Goal: Task Accomplishment & Management: Manage account settings

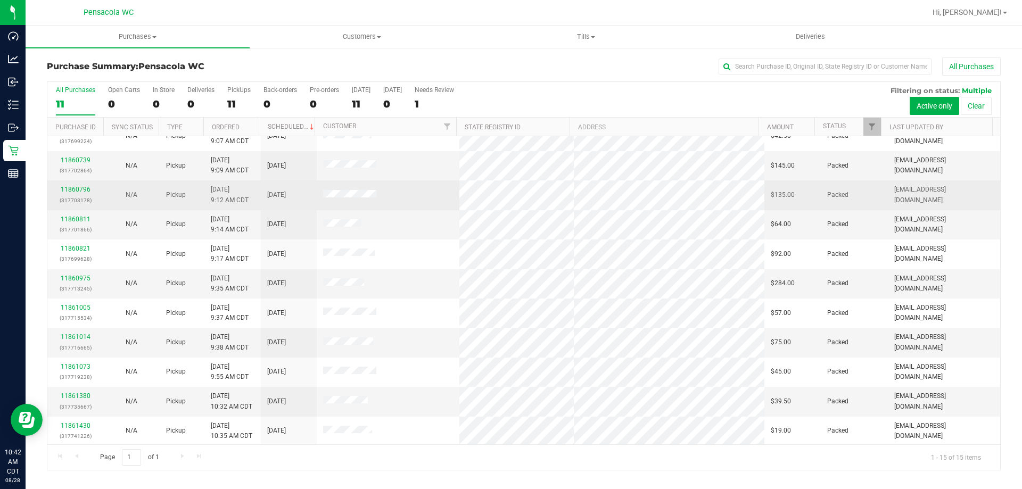
scroll to position [134, 0]
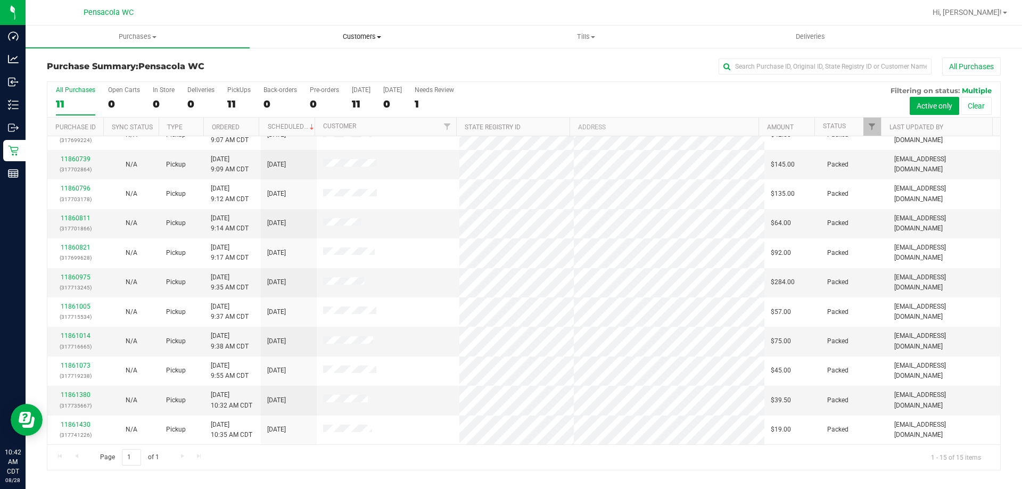
click at [368, 39] on span "Customers" at bounding box center [361, 37] width 223 height 10
click at [354, 68] on li "All customers" at bounding box center [362, 64] width 224 height 13
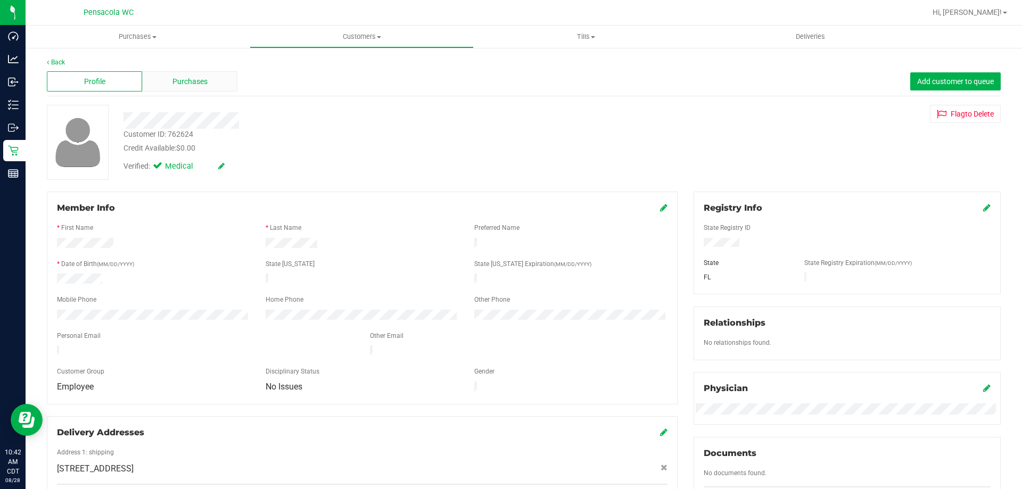
click at [174, 90] on div "Purchases" at bounding box center [189, 81] width 95 height 20
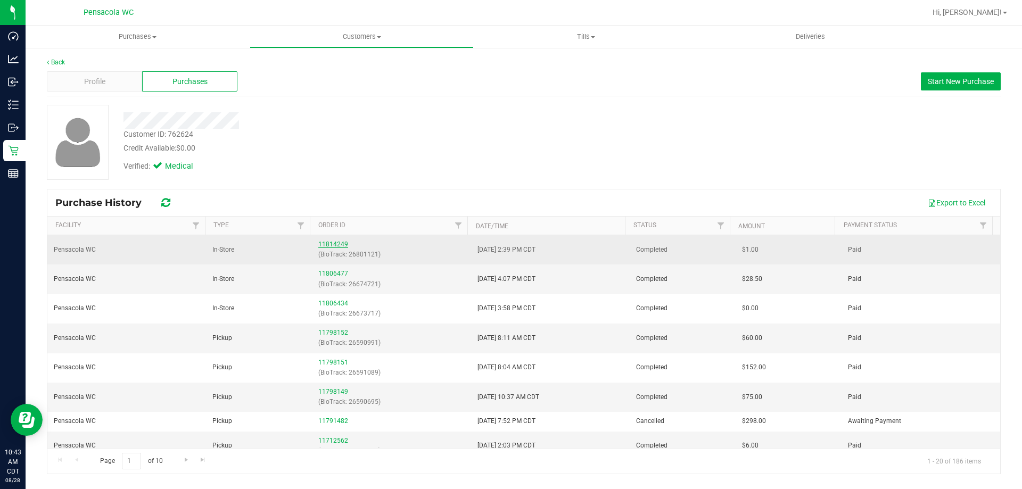
click at [322, 243] on link "11814249" at bounding box center [333, 244] width 30 height 7
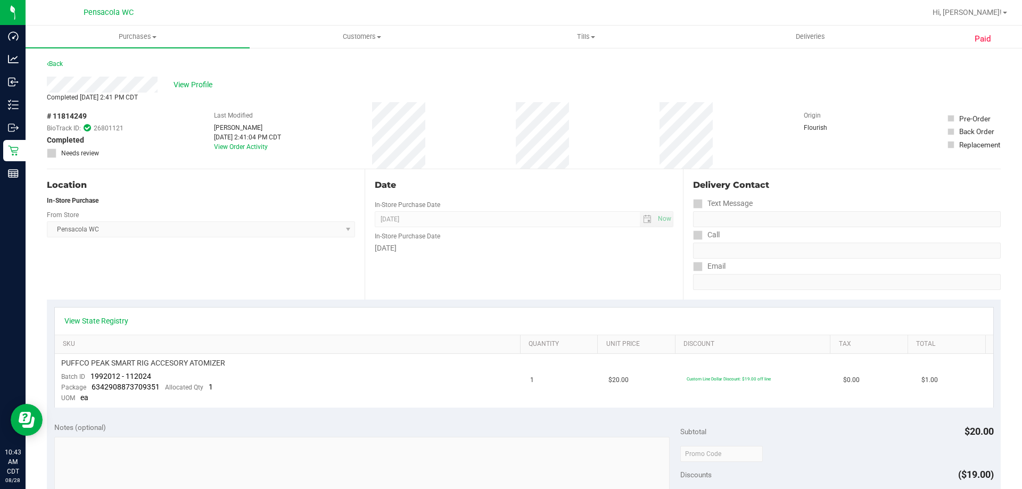
click at [150, 202] on div "In-Store Purchase" at bounding box center [201, 201] width 308 height 10
click at [191, 92] on div "View Profile" at bounding box center [524, 85] width 954 height 16
click at [194, 79] on span "View Profile" at bounding box center [194, 84] width 43 height 11
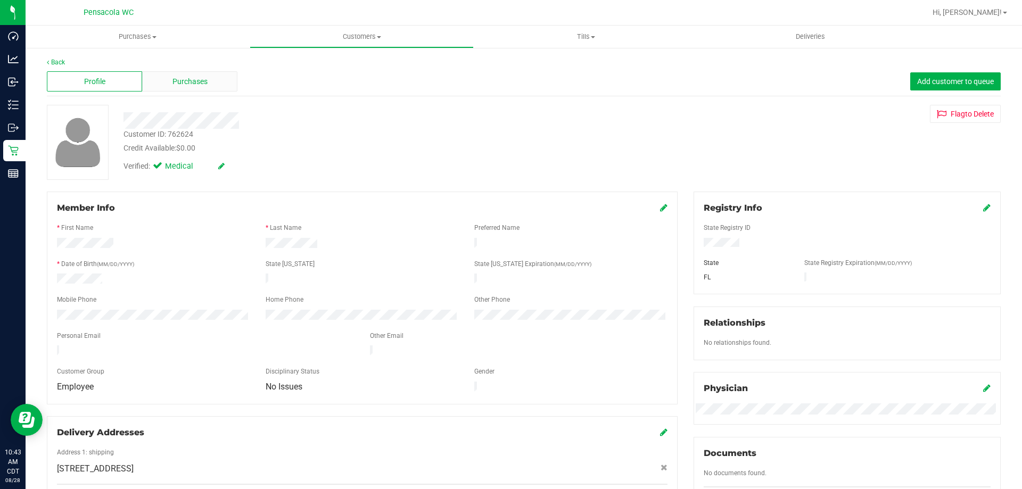
click at [194, 80] on span "Purchases" at bounding box center [189, 81] width 35 height 11
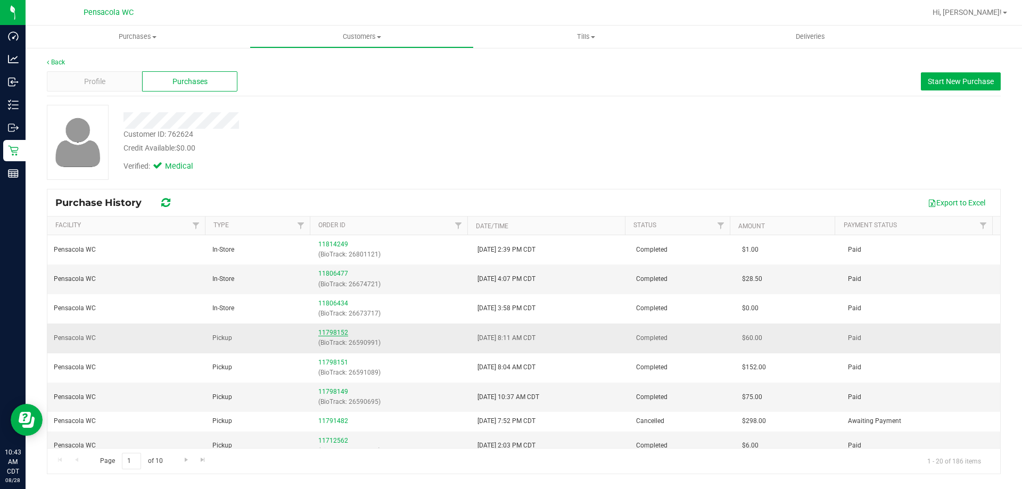
click at [338, 332] on link "11798152" at bounding box center [333, 332] width 30 height 7
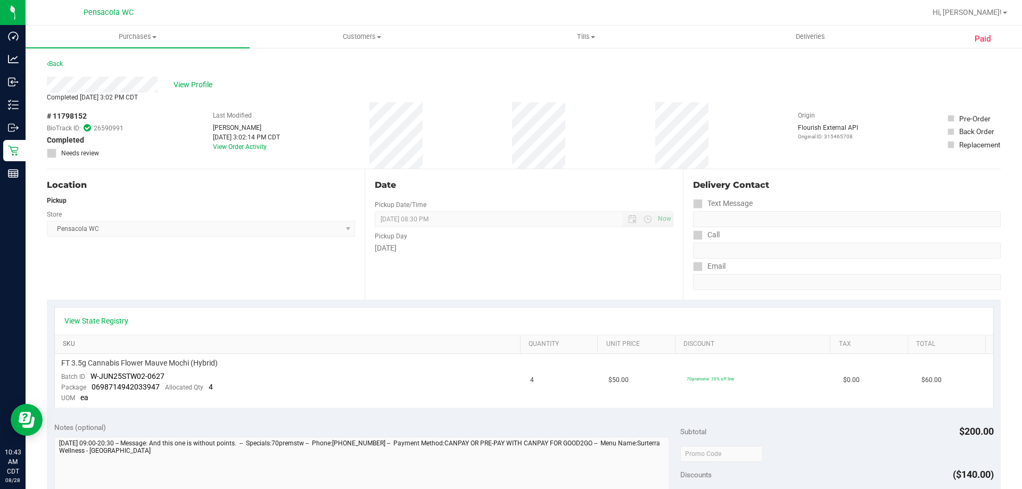
click at [336, 348] on link "SKU" at bounding box center [289, 344] width 453 height 9
click at [314, 272] on div "Location Pickup Store Pensacola WC Select Store Bonita Springs WC Boynton Beach…" at bounding box center [206, 234] width 318 height 130
click at [60, 64] on link "Back" at bounding box center [55, 63] width 16 height 7
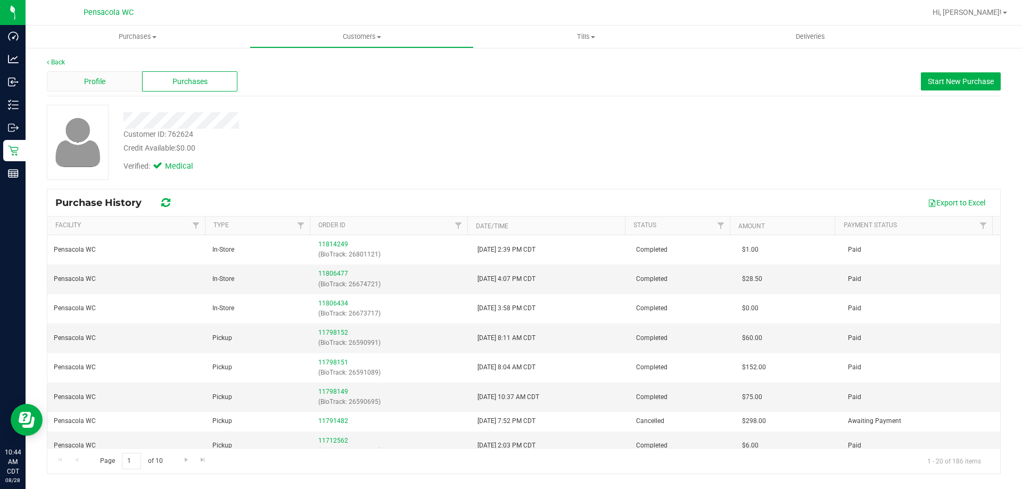
click at [122, 77] on div "Profile" at bounding box center [94, 81] width 95 height 20
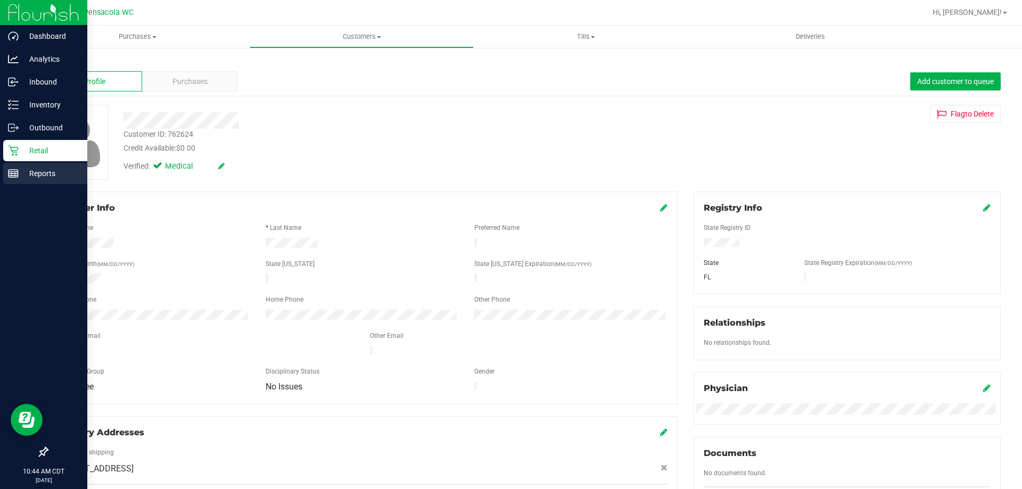
click at [26, 164] on div "Reports" at bounding box center [45, 173] width 84 height 21
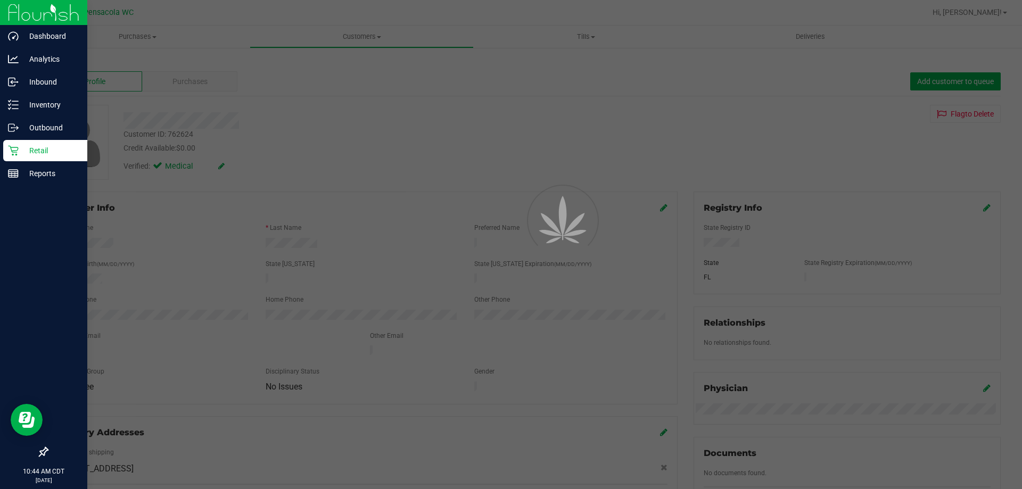
click at [22, 157] on div "Retail" at bounding box center [45, 150] width 84 height 21
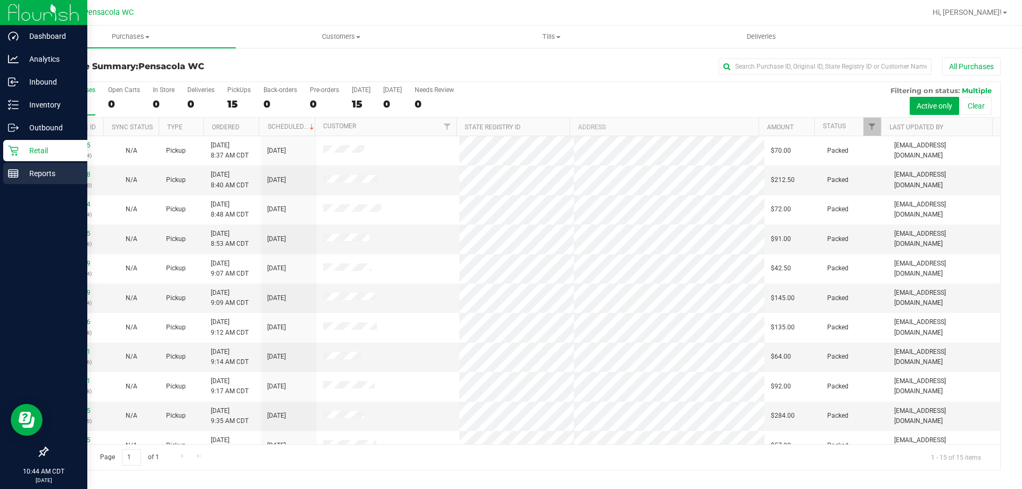
click at [22, 175] on p "Reports" at bounding box center [51, 173] width 64 height 13
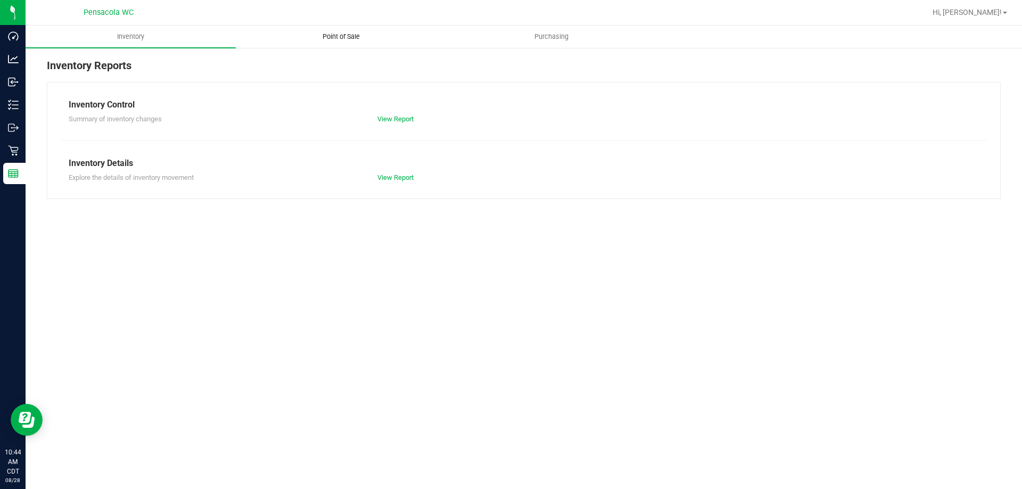
click at [344, 41] on uib-tab-heading "Point of Sale" at bounding box center [340, 36] width 209 height 21
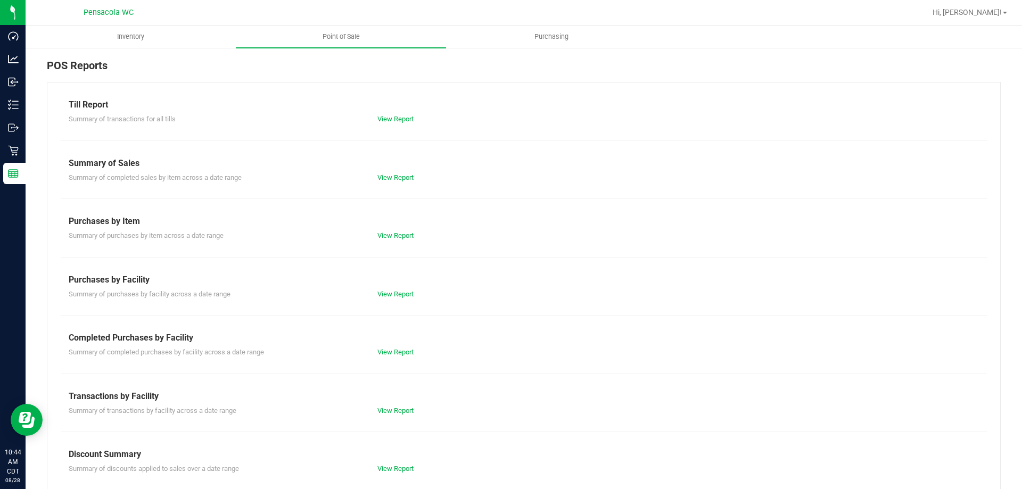
drag, startPoint x: 16, startPoint y: 180, endPoint x: 399, endPoint y: 346, distance: 417.3
click at [399, 346] on div "Completed Purchases by Facility Summary of completed purchases by facility acro…" at bounding box center [524, 344] width 910 height 26
click at [396, 350] on link "View Report" at bounding box center [395, 352] width 36 height 8
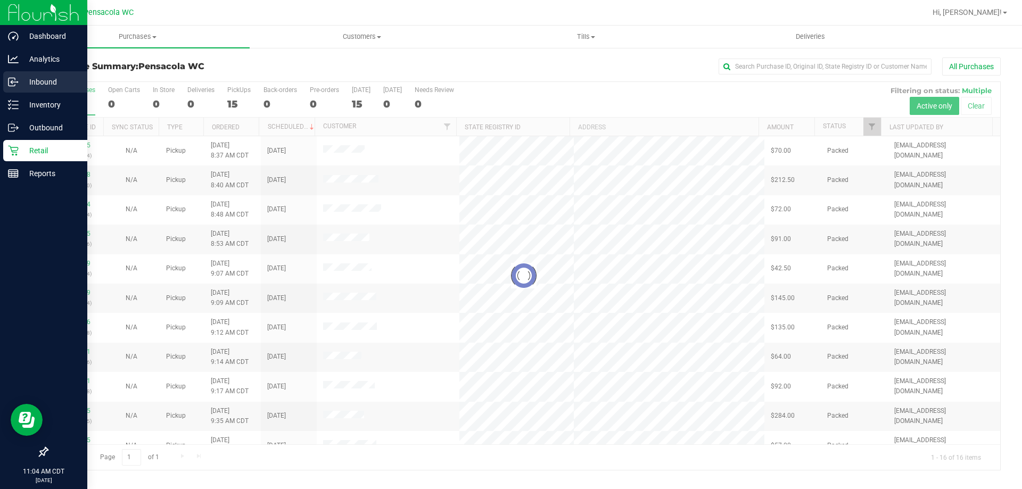
click at [12, 83] on icon at bounding box center [12, 83] width 2 height 2
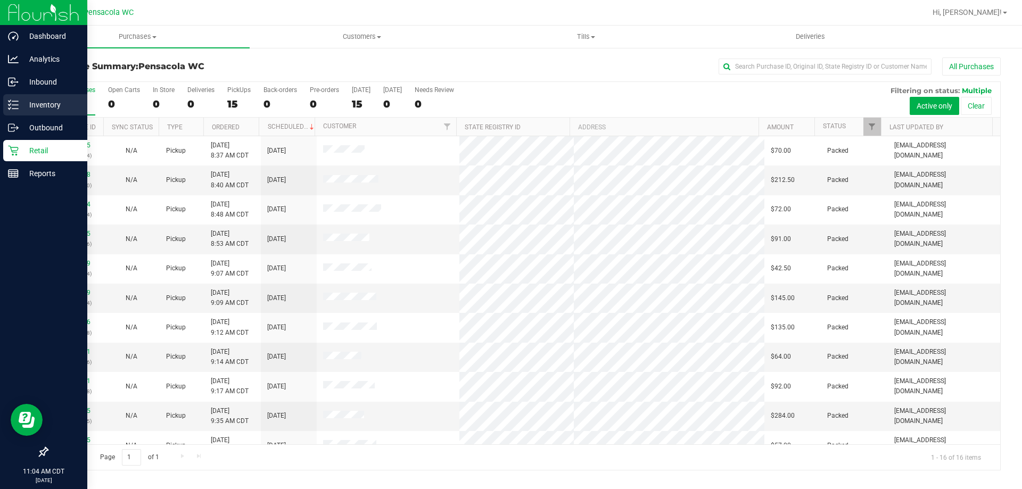
click at [38, 108] on p "Inventory" at bounding box center [51, 104] width 64 height 13
click at [34, 82] on p "Inbound" at bounding box center [51, 82] width 64 height 13
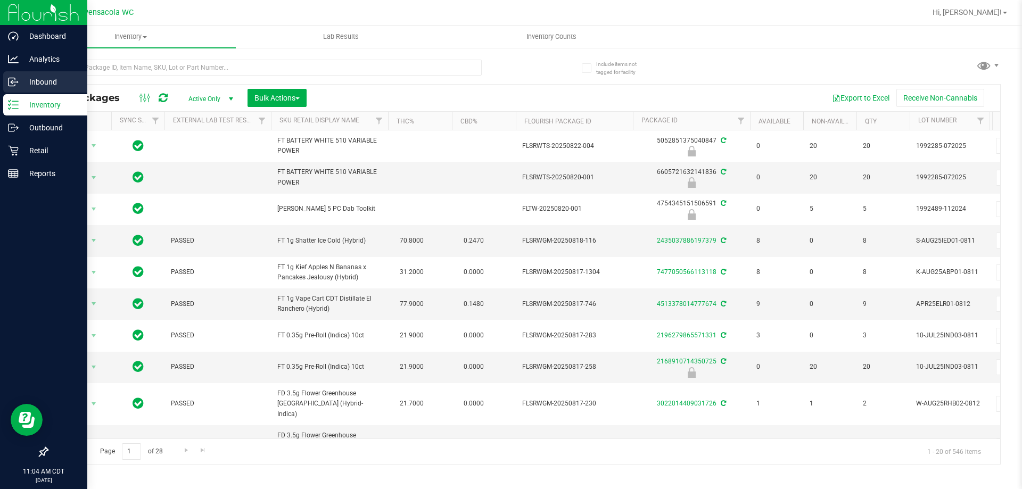
click at [37, 83] on p "Inbound" at bounding box center [51, 82] width 64 height 13
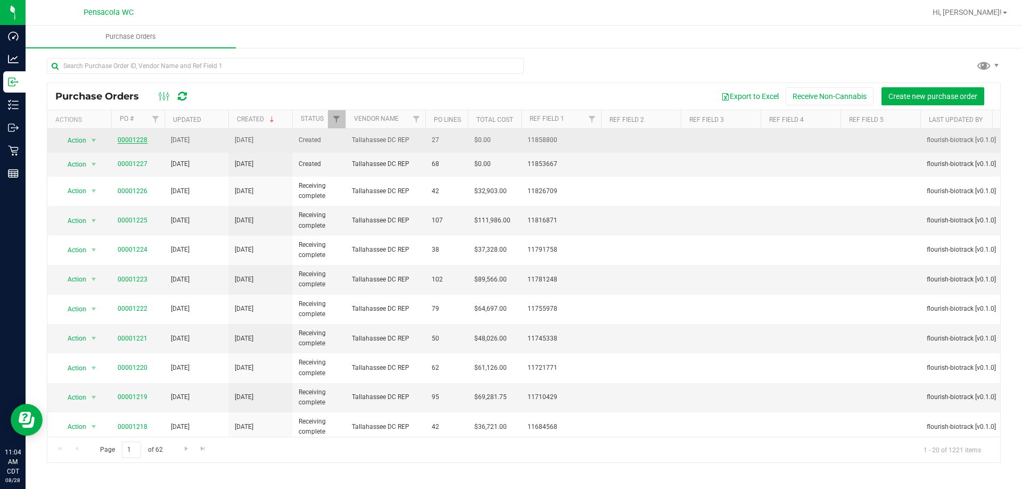
click at [128, 139] on link "00001228" at bounding box center [133, 139] width 30 height 7
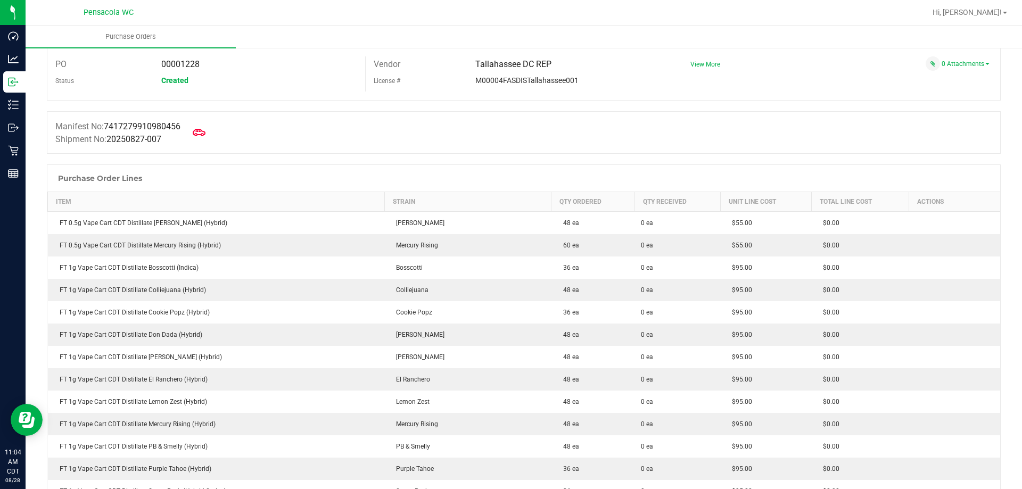
scroll to position [2, 0]
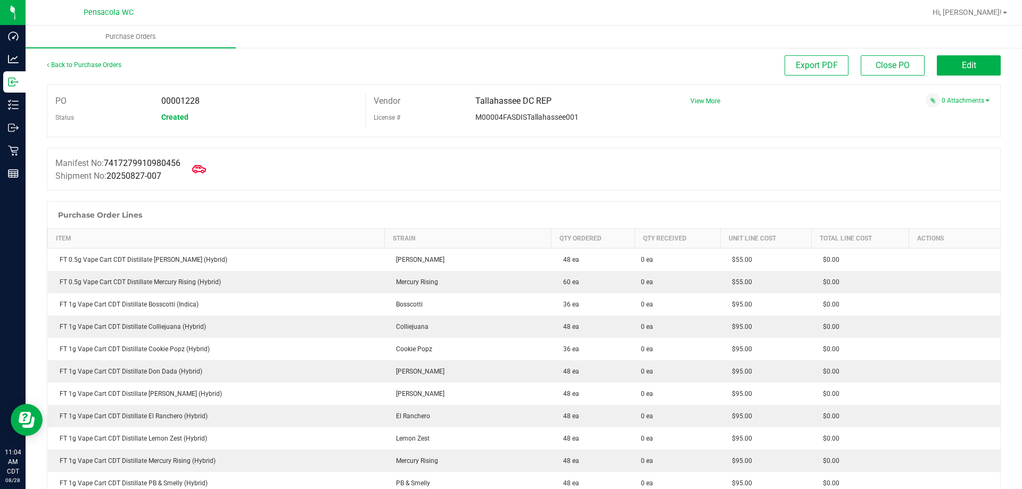
click at [204, 177] on span at bounding box center [198, 168] width 23 height 23
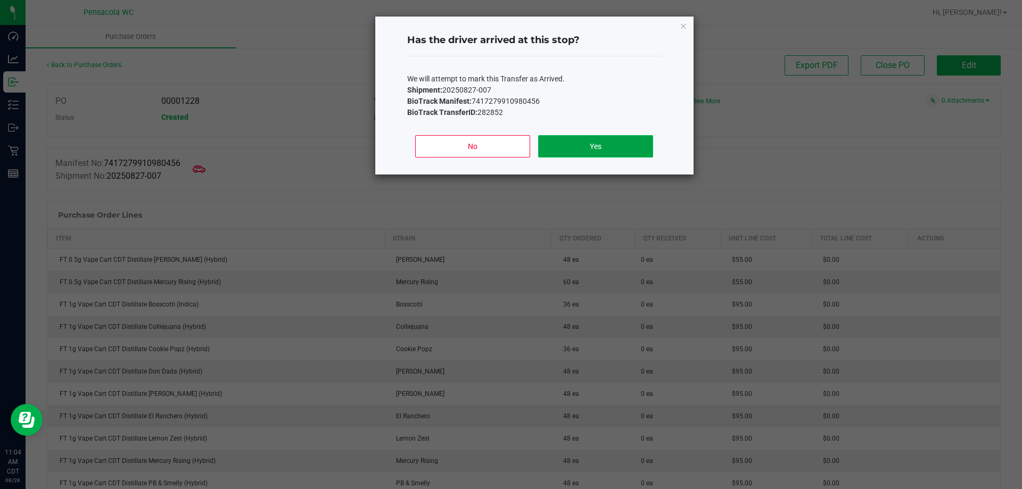
click at [585, 153] on button "Yes" at bounding box center [595, 146] width 114 height 22
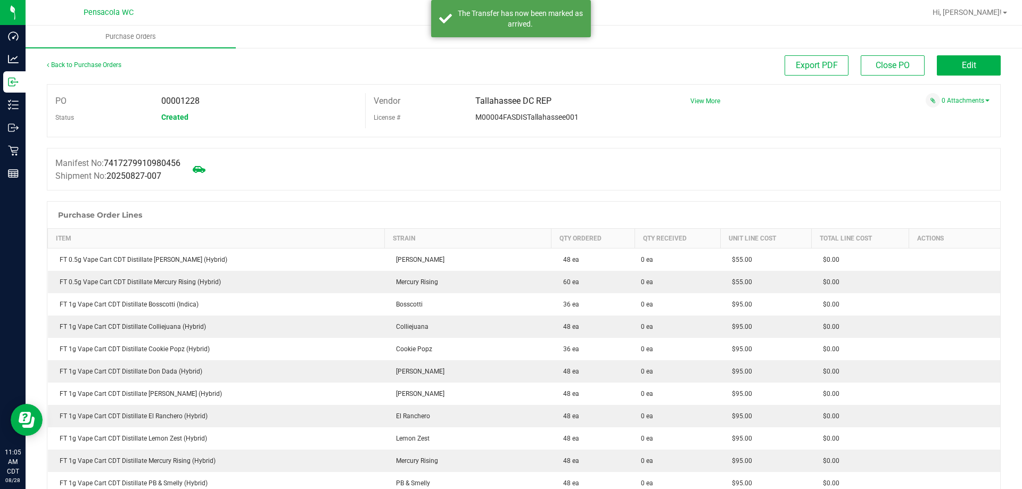
click at [81, 65] on link "Back to Purchase Orders" at bounding box center [84, 64] width 74 height 7
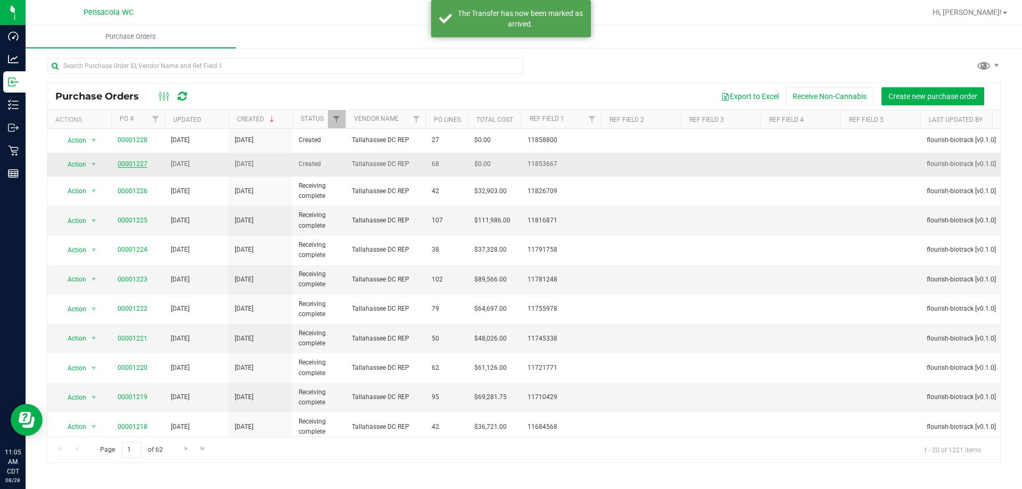
click at [127, 167] on link "00001227" at bounding box center [133, 163] width 30 height 7
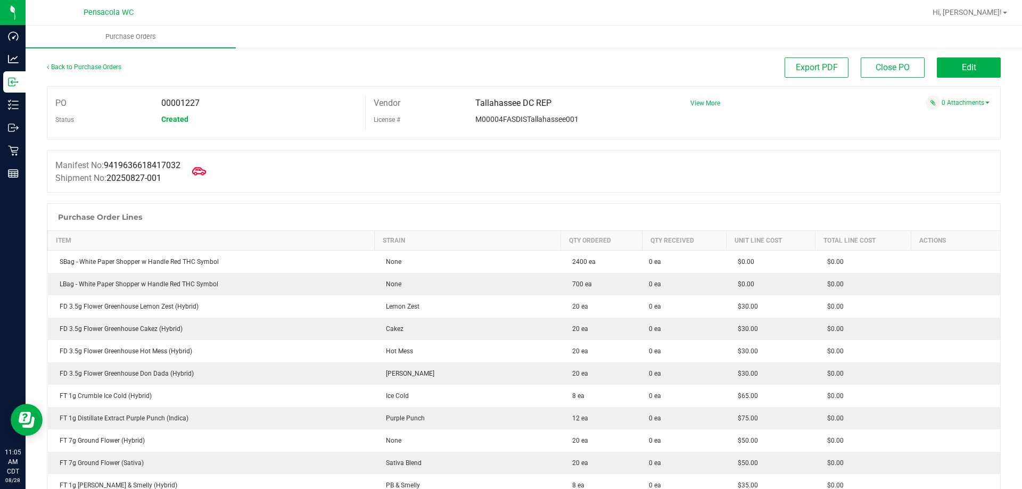
click at [203, 179] on span at bounding box center [198, 171] width 23 height 23
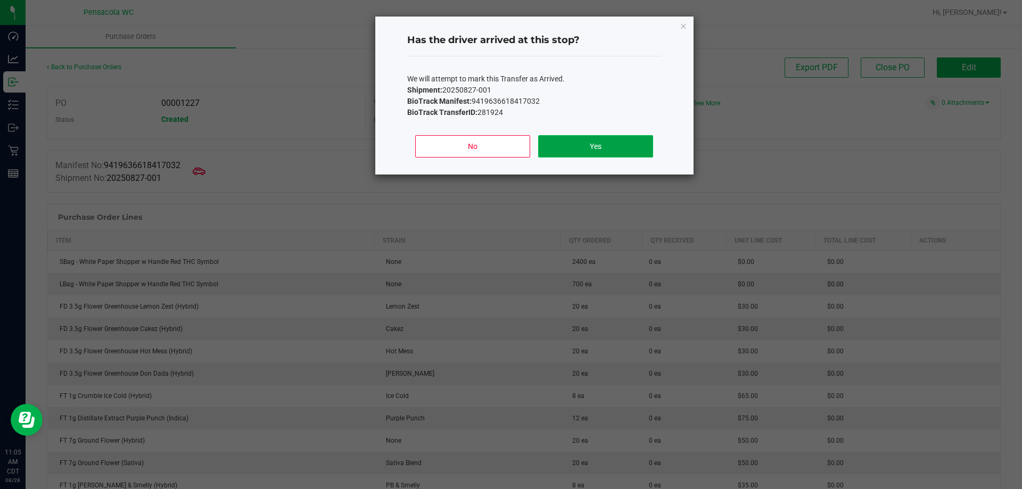
click at [561, 153] on button "Yes" at bounding box center [595, 146] width 114 height 22
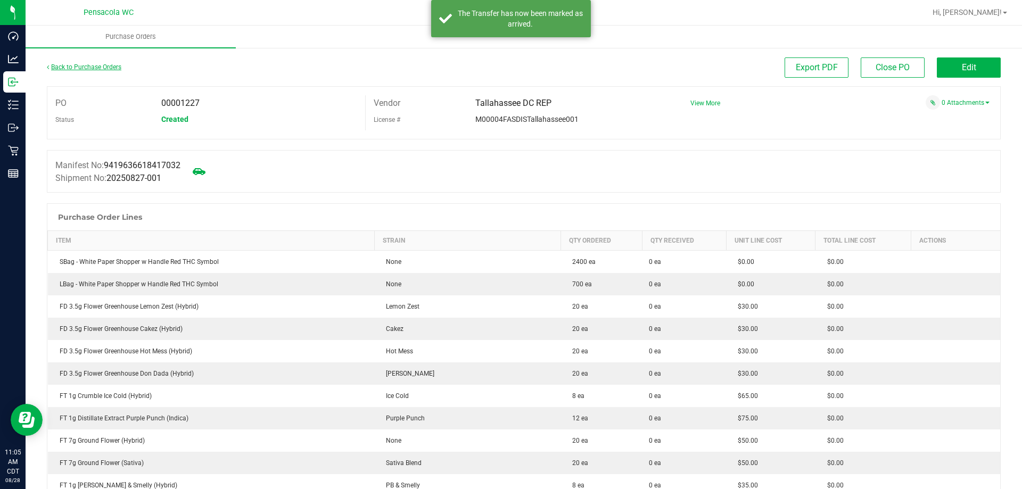
click at [65, 67] on link "Back to Purchase Orders" at bounding box center [84, 66] width 74 height 7
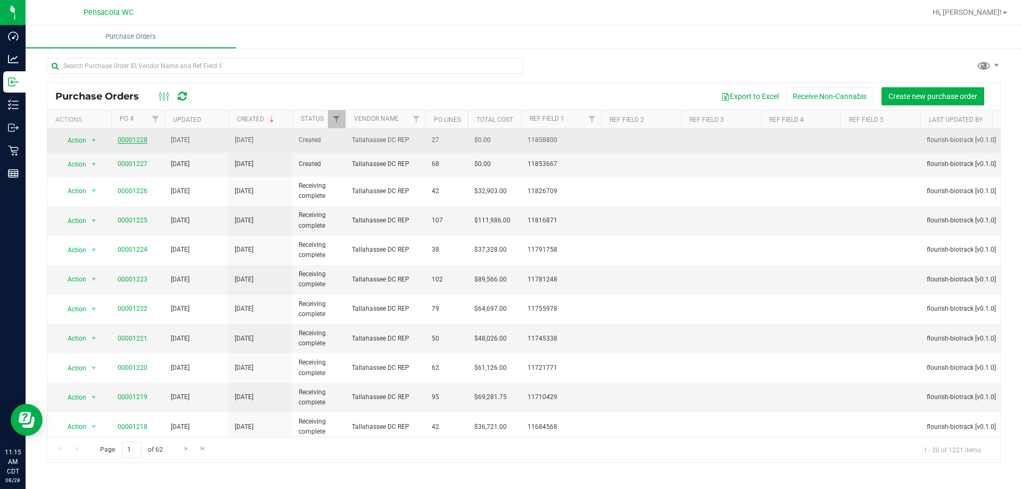
click at [120, 139] on link "00001228" at bounding box center [133, 139] width 30 height 7
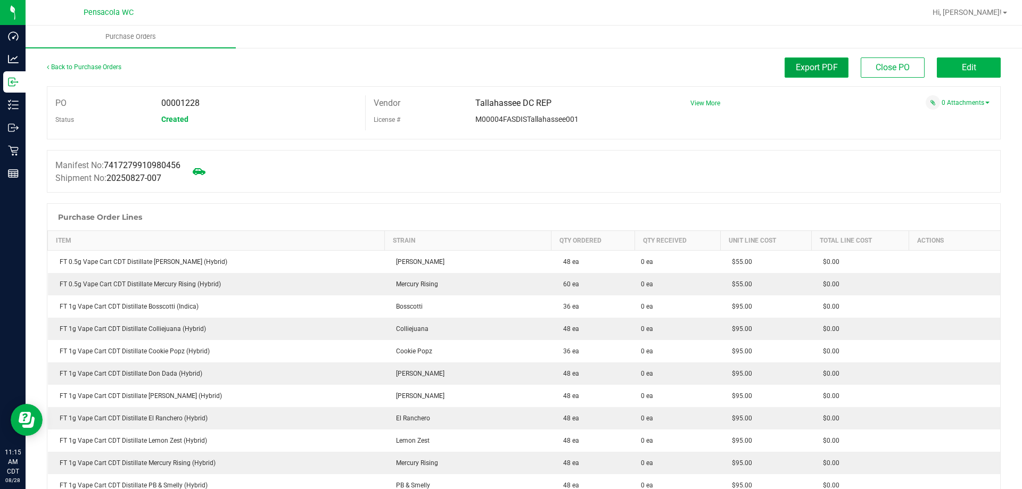
click at [817, 63] on span "Export PDF" at bounding box center [816, 67] width 42 height 10
click at [960, 77] on button "Edit" at bounding box center [968, 67] width 64 height 20
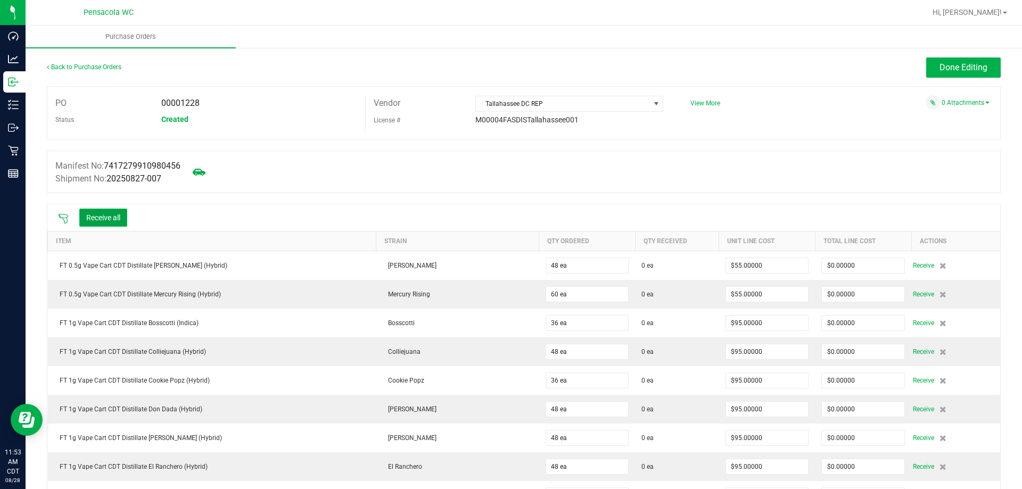
click at [125, 223] on button "Receive all" at bounding box center [103, 218] width 48 height 18
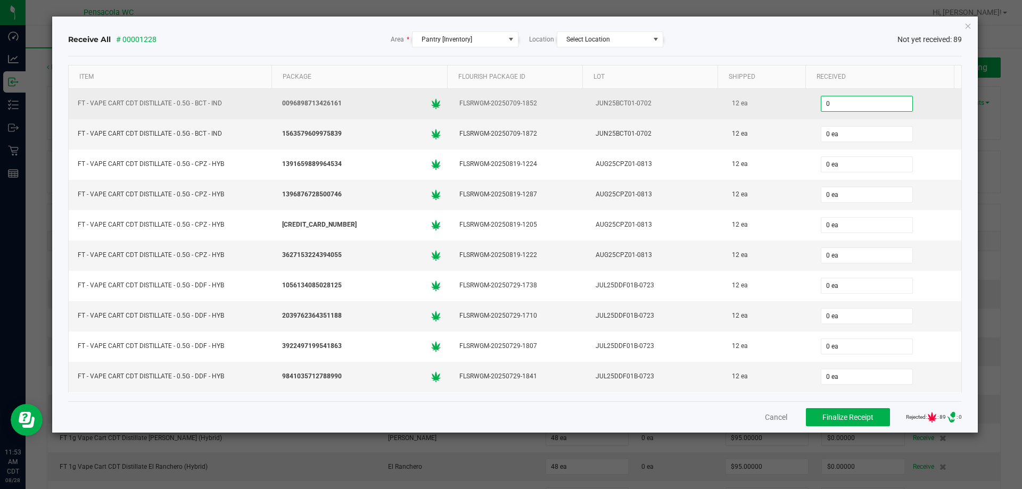
click at [889, 103] on input "0" at bounding box center [866, 103] width 91 height 15
type input "12"
type input "0"
type input "12 ea"
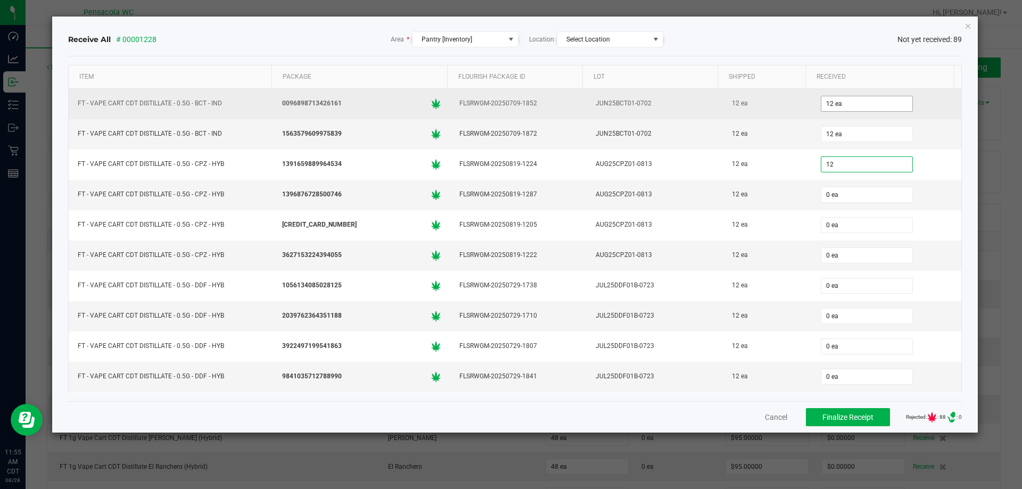
type input "12 ea"
type input "12"
type input "0"
type input "12 ea"
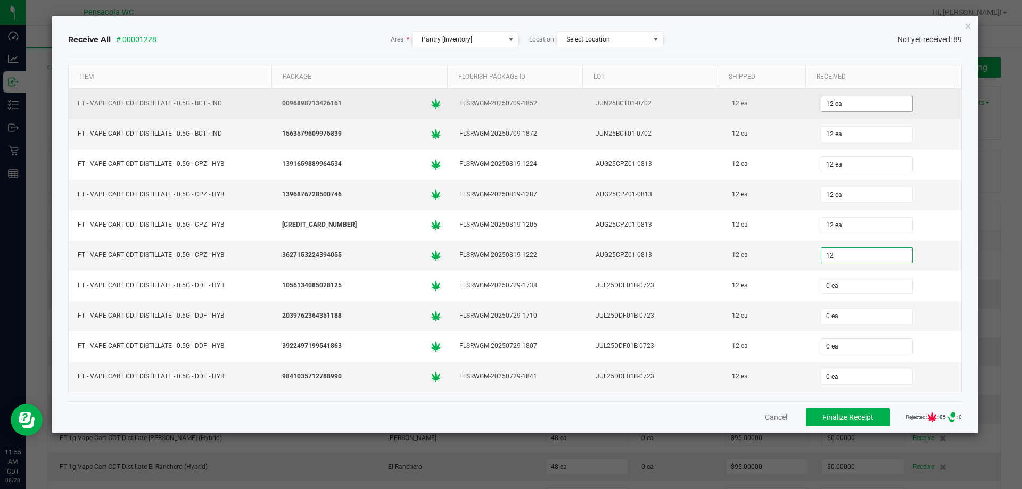
type input "12"
type input "0"
type input "12 ea"
type input "12"
type input "0"
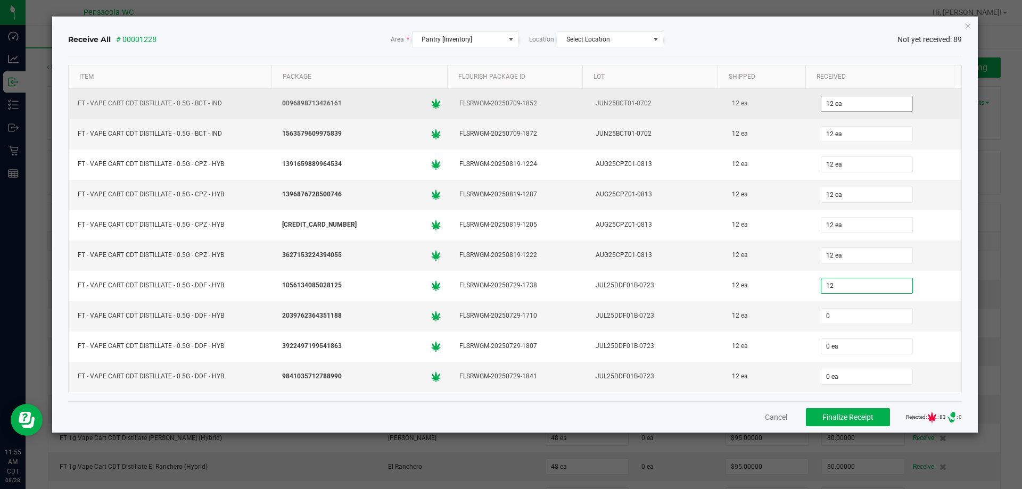
type input "12 ea"
type input "12"
type input "0"
type input "12 ea"
type input "12"
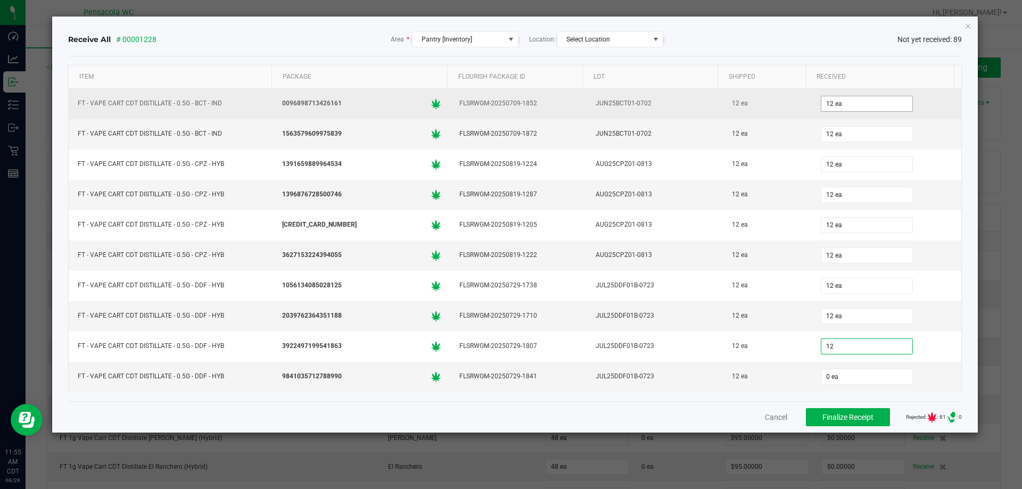
type input "0"
type input "12 ea"
type input "12"
type input "0"
type input "12 ea"
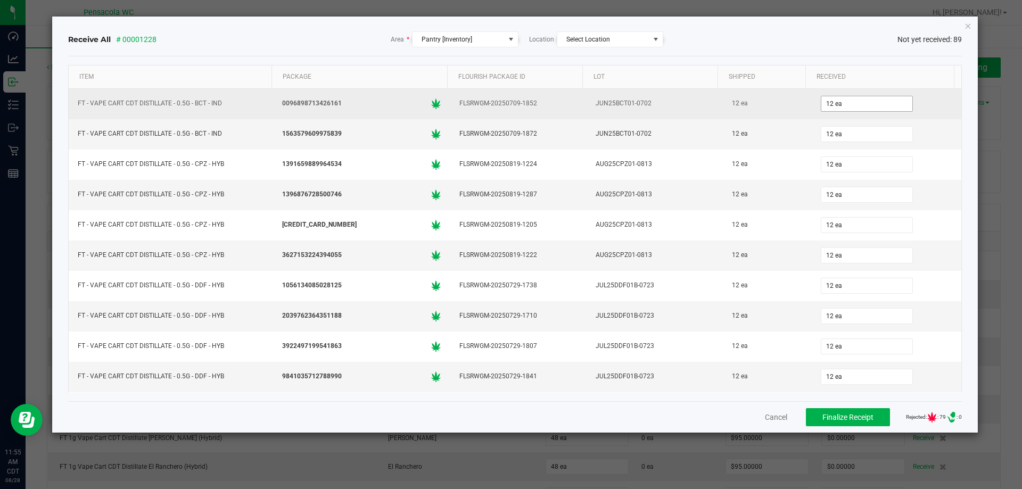
scroll to position [178, 0]
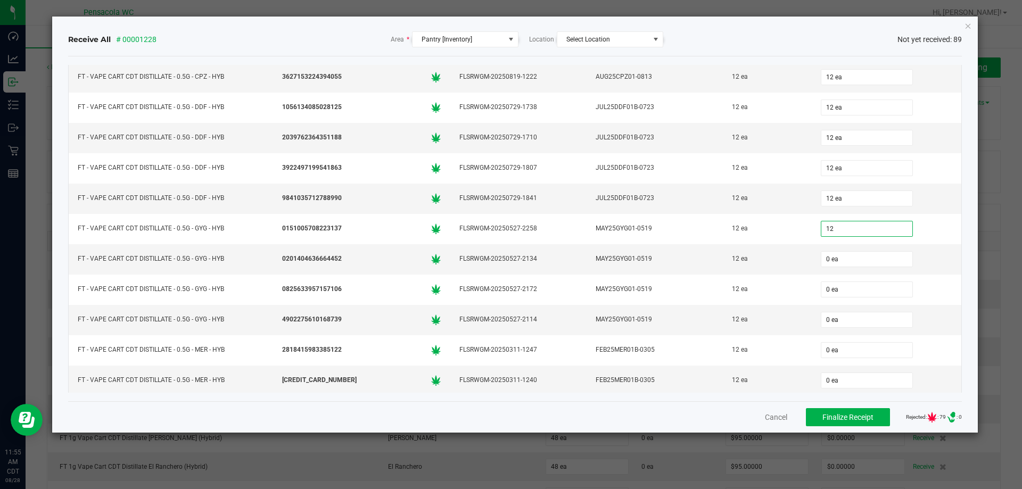
type input "12"
type input "0"
type input "12 ea"
type input "12"
type input "0"
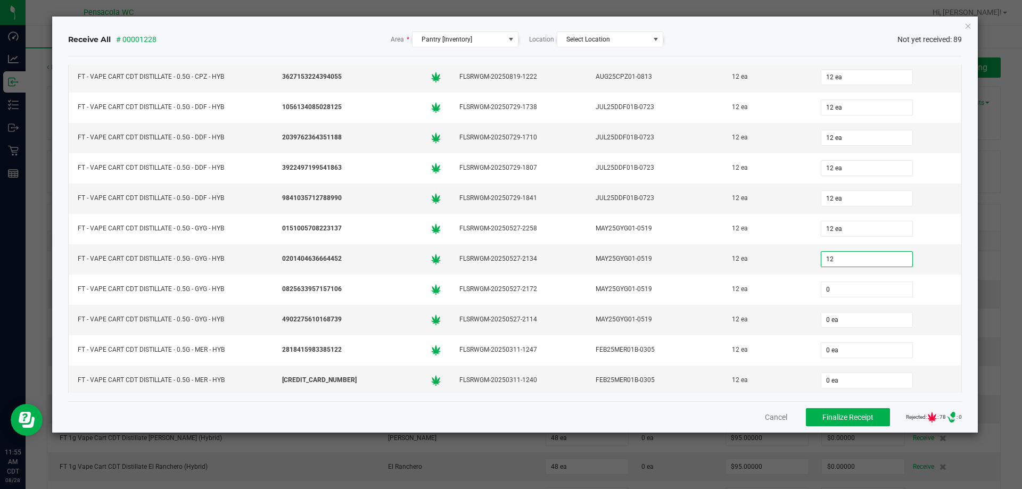
type input "12 ea"
type input "1"
type input "12"
type input "1 ea"
type input "12 ea"
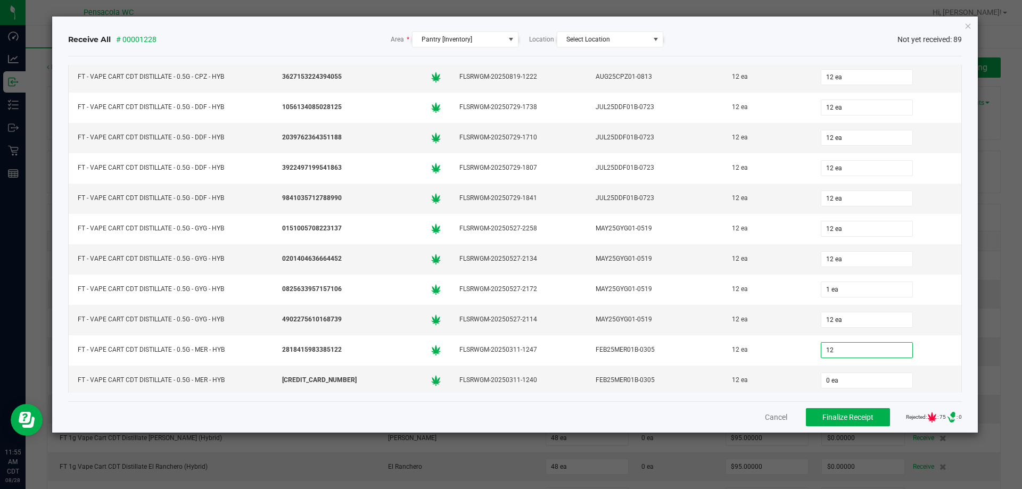
type input "12"
type input "0"
type input "12 ea"
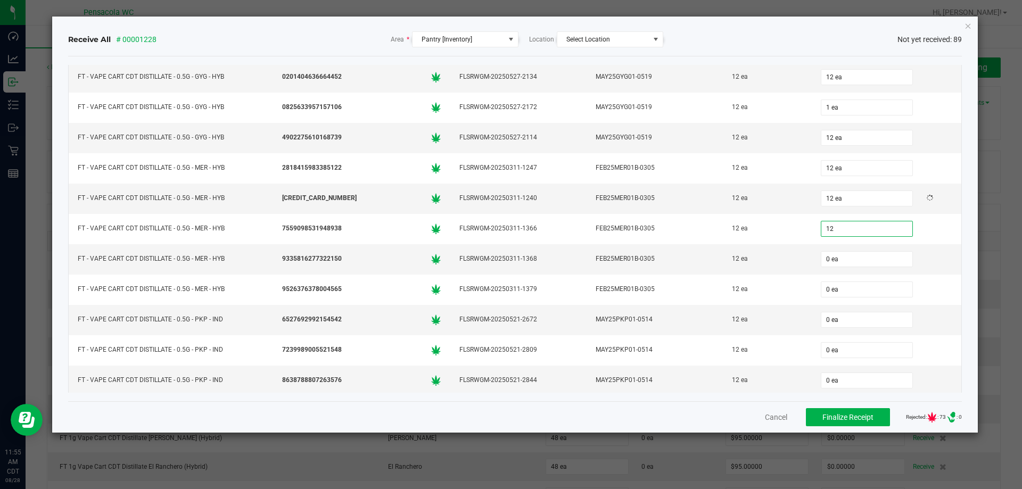
type input "12 ea"
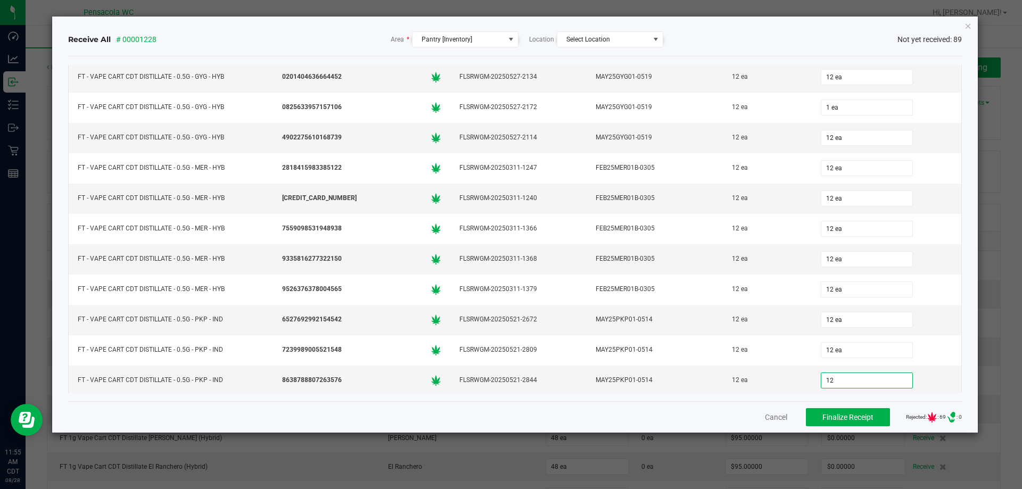
type input "12 ea"
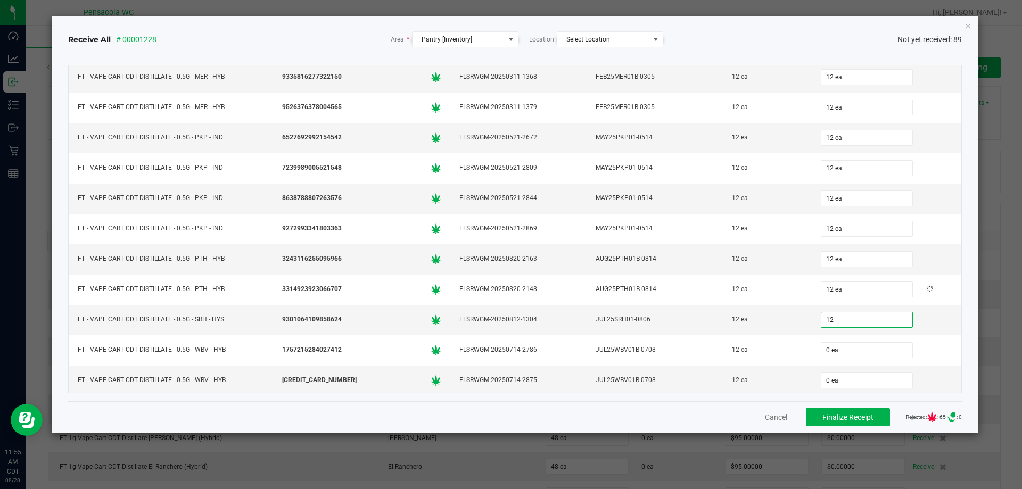
type input "12 ea"
type input "12"
type input "0"
type input "12 ea"
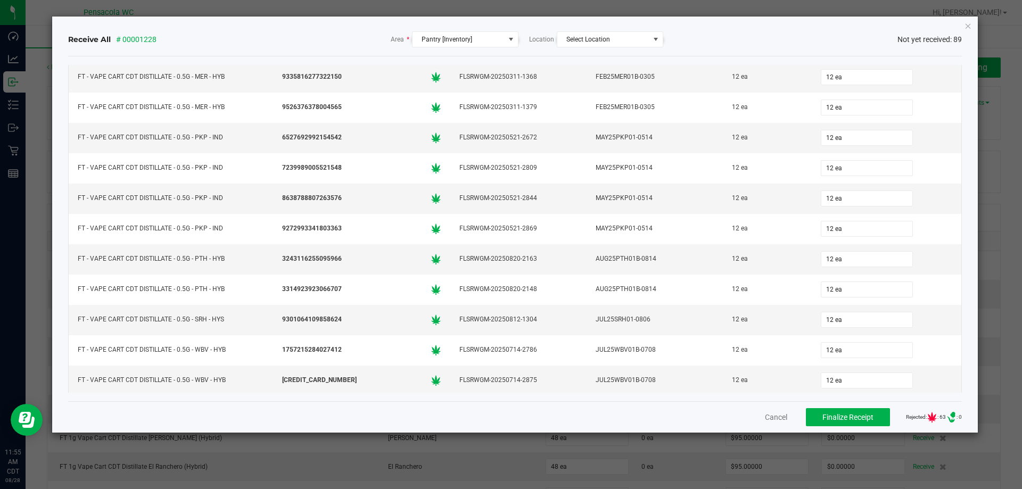
scroll to position [724, 0]
type input "12 ea"
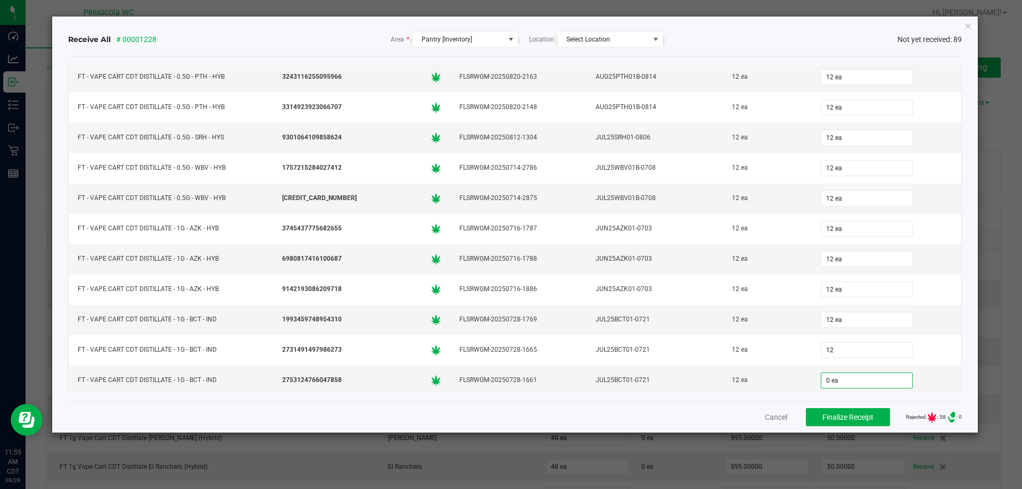
type input "12 ea"
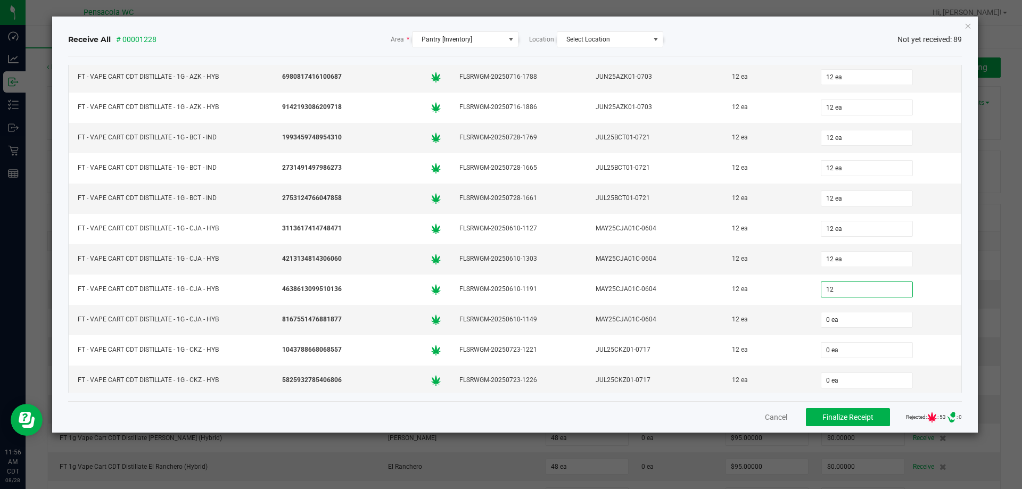
type input "12 ea"
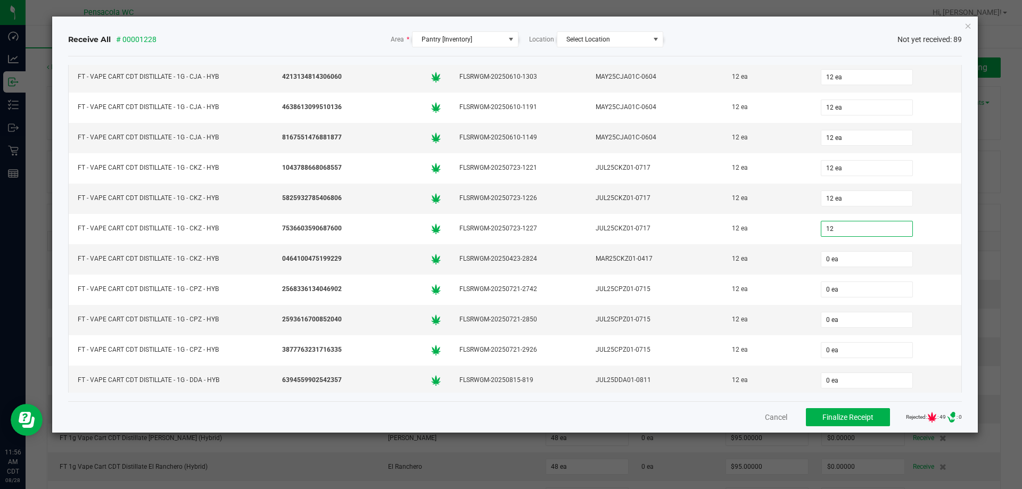
type input "12 ea"
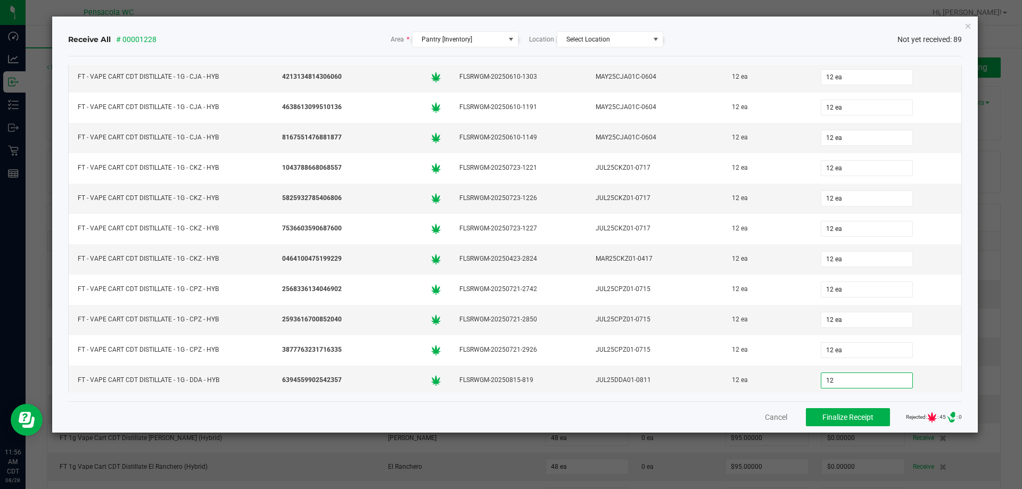
type input "12 ea"
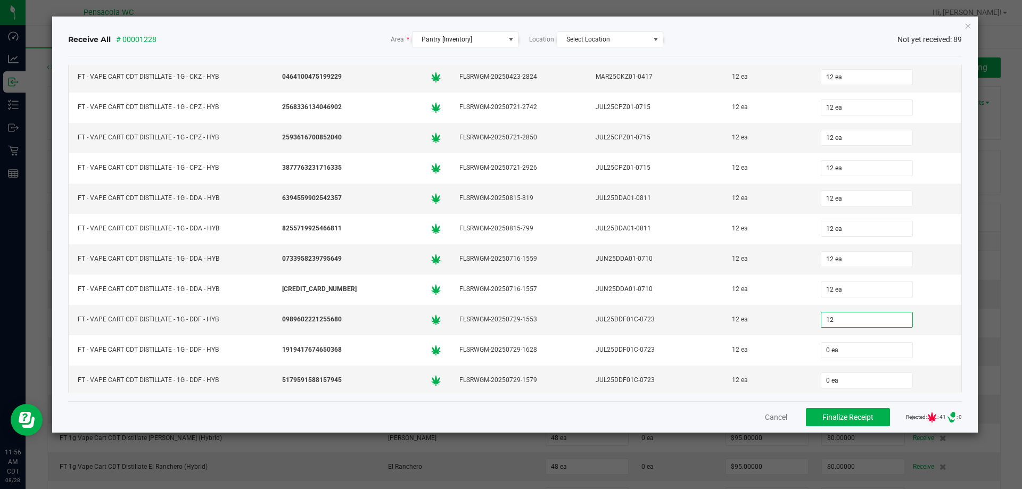
type input "12 ea"
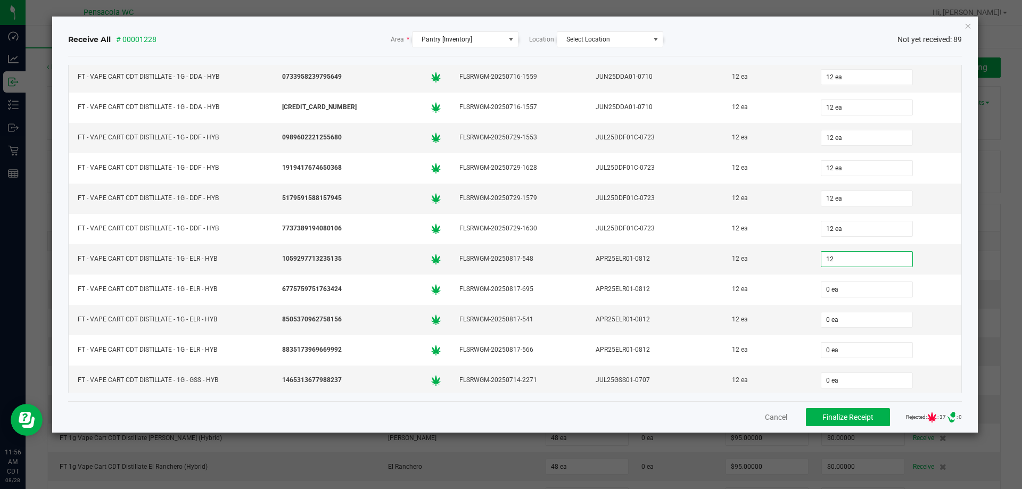
type input "12 ea"
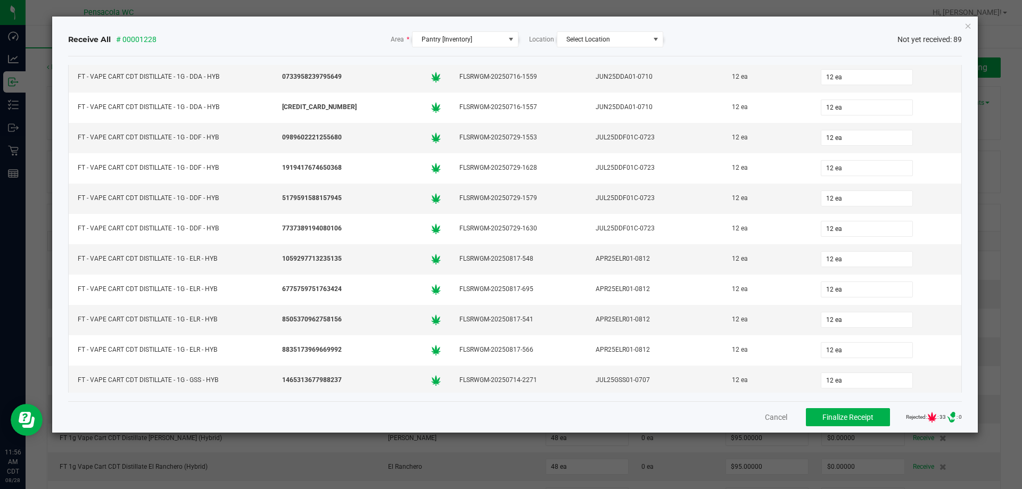
scroll to position [1634, 0]
type input "12 ea"
type input "12"
type input "0"
type input "12 ea"
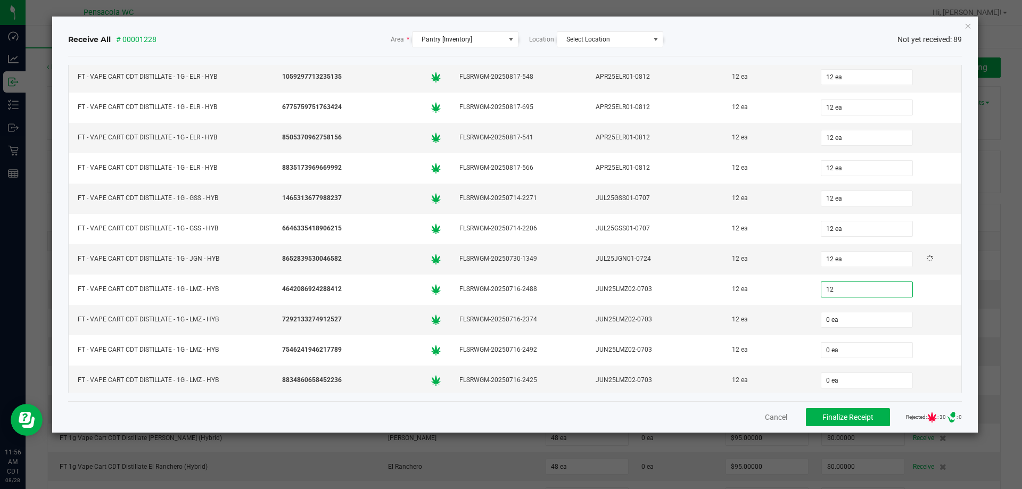
type input "12"
type input "0"
type input "12 ea"
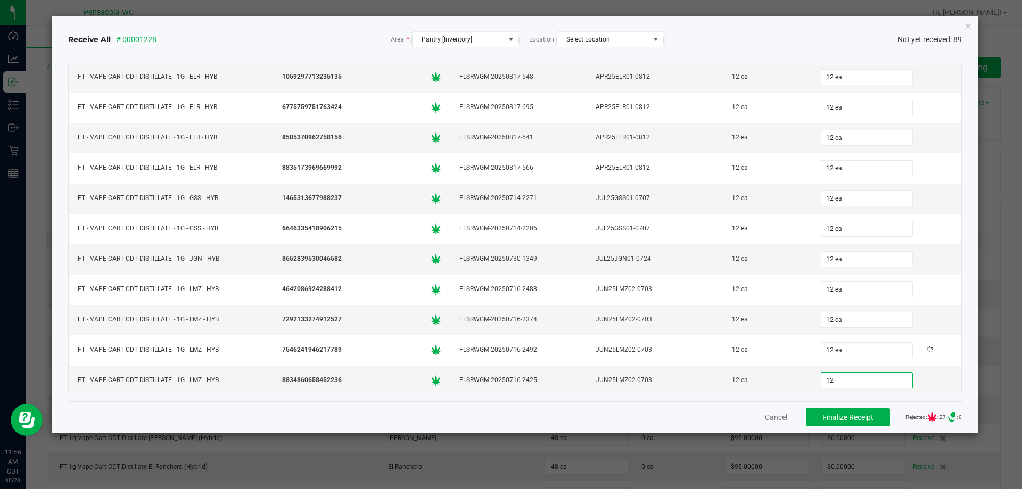
type input "12 ea"
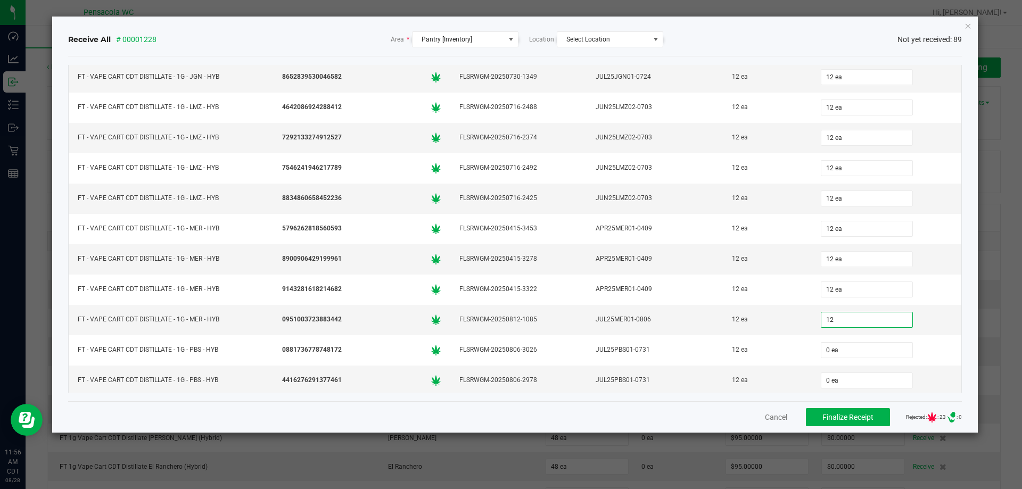
type input "12 ea"
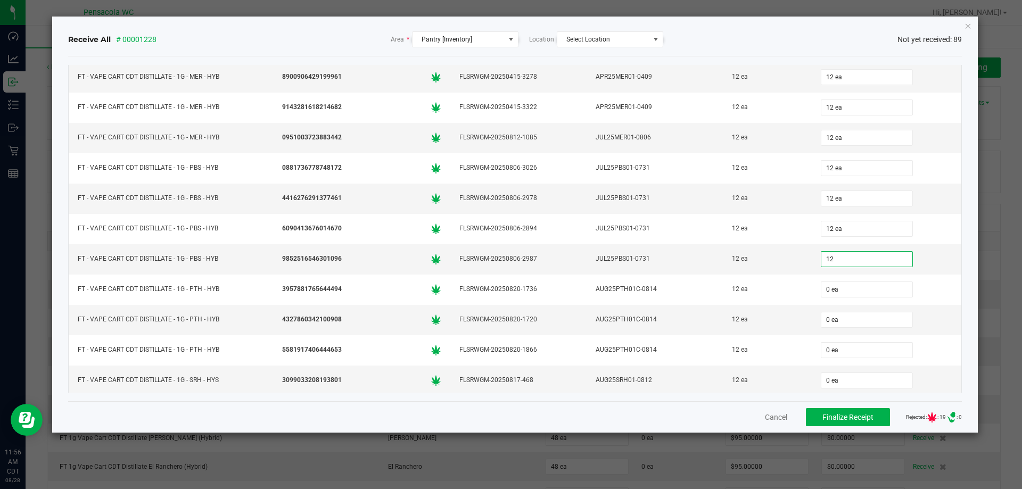
type input "12 ea"
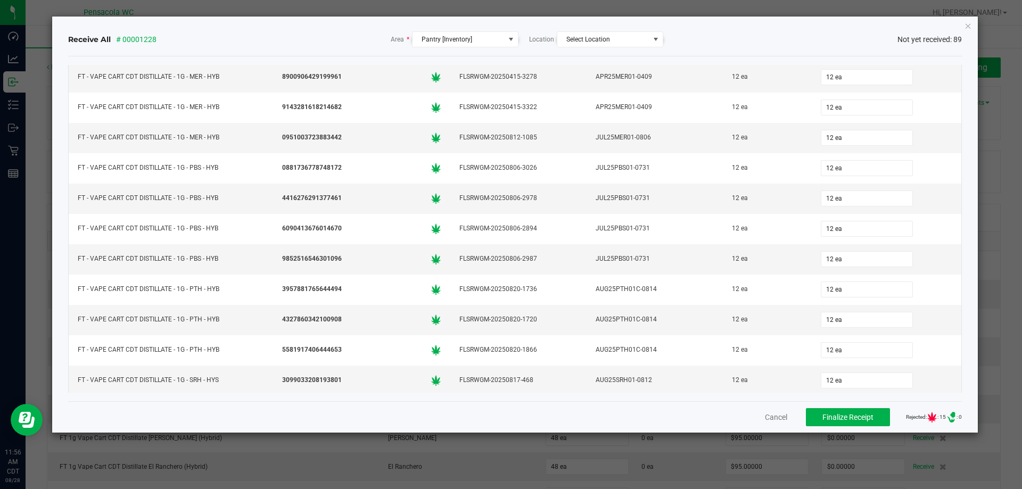
scroll to position [2180, 0]
type input "12 ea"
type input "1 ea"
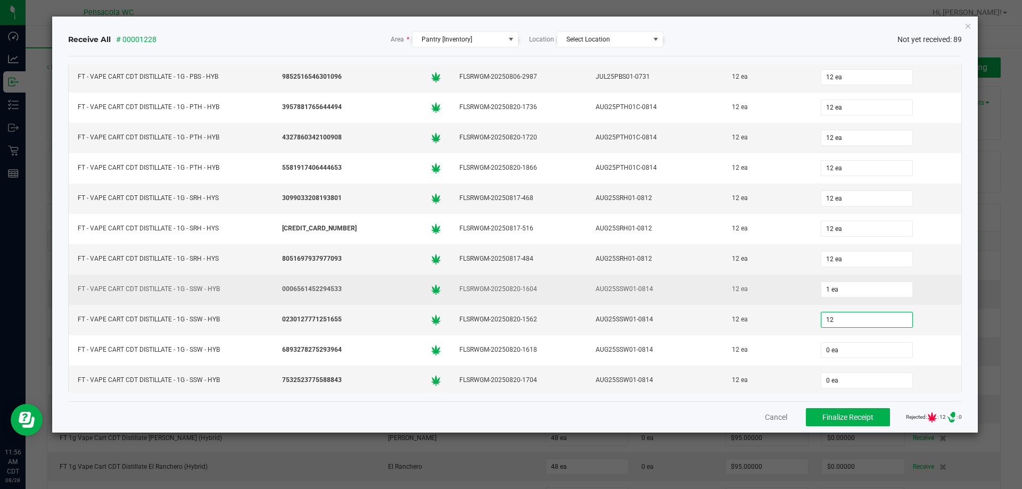
type input "12 ea"
click at [836, 280] on div "1 ea" at bounding box center [886, 289] width 137 height 21
click at [831, 285] on input "1" at bounding box center [866, 289] width 91 height 15
type input "12 ea"
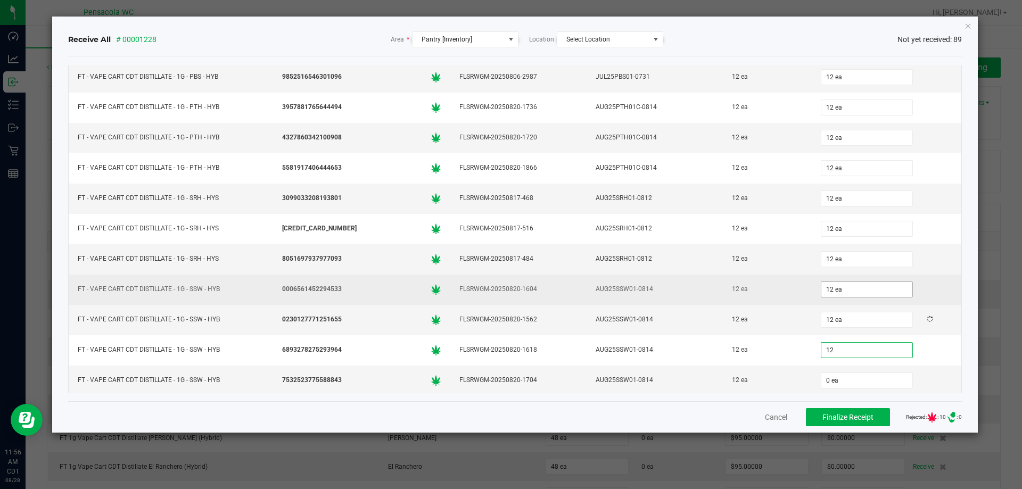
type input "12 ea"
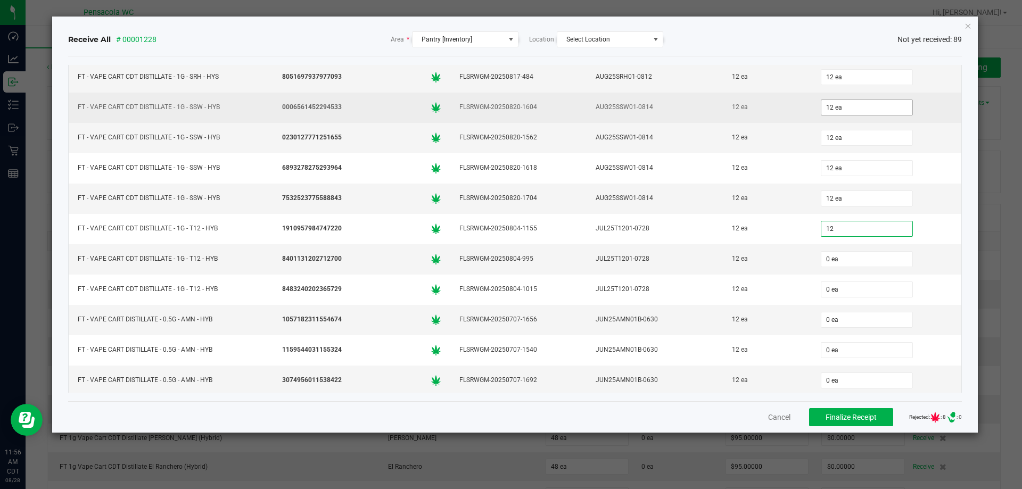
type input "12 ea"
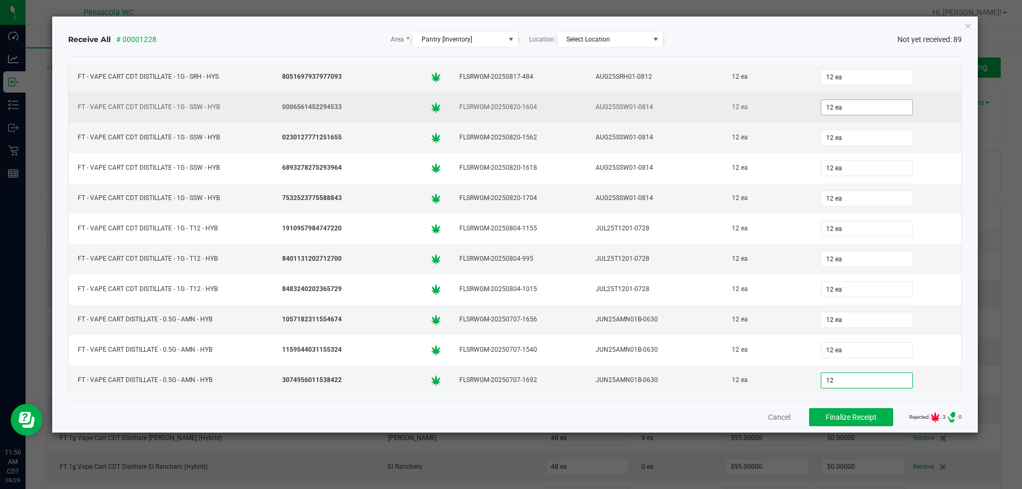
type input "12 ea"
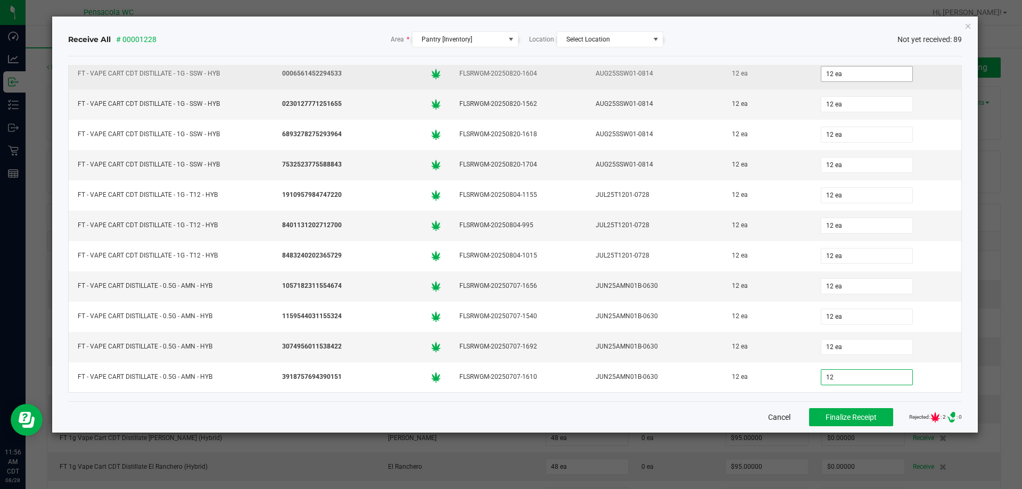
type input "12 ea"
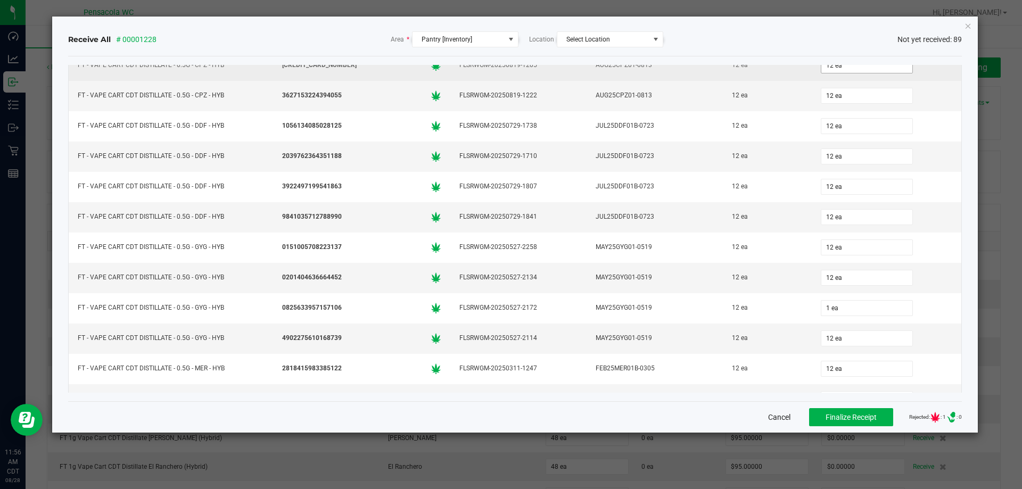
scroll to position [213, 0]
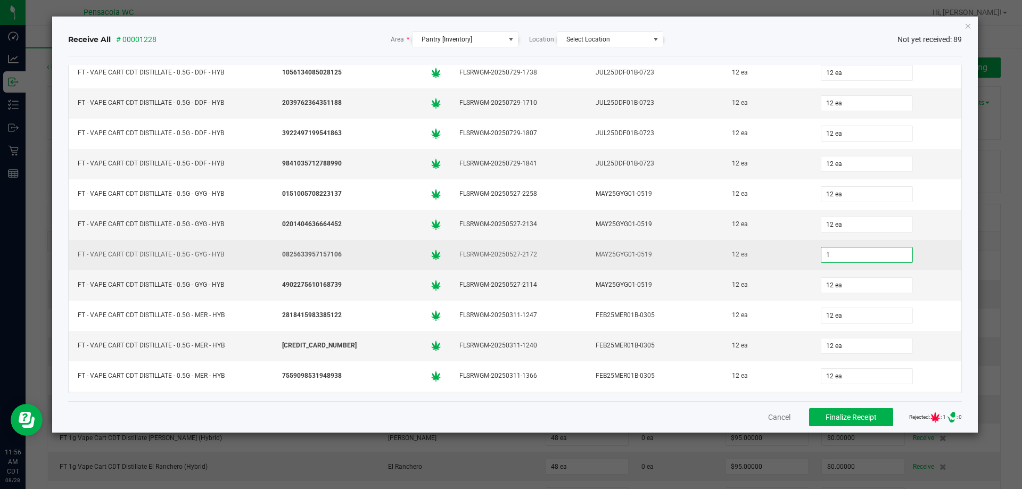
click at [825, 254] on input "1" at bounding box center [866, 254] width 91 height 15
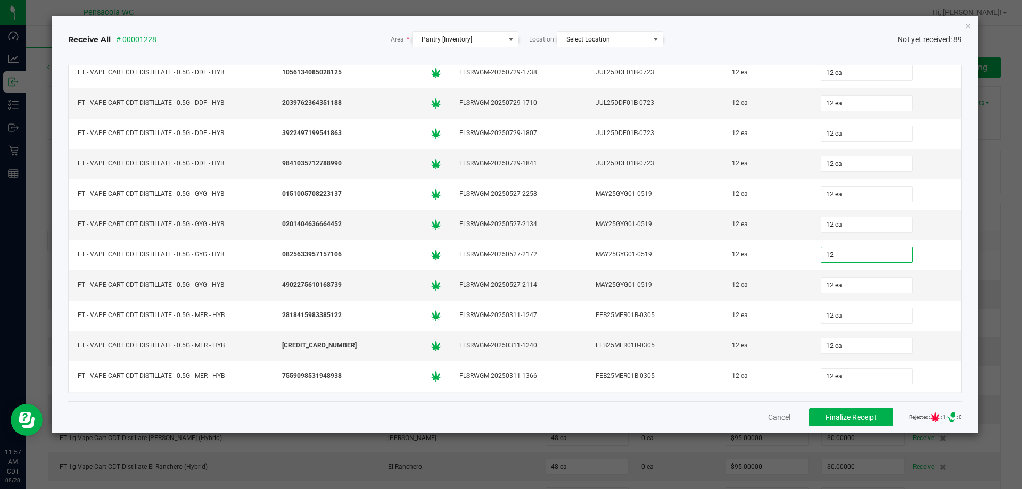
click at [677, 409] on div "Cancel Finalize Receipt Rejected: : 1 .st0{ } : 0" at bounding box center [515, 416] width 894 height 31
type input "12 ea"
click at [644, 292] on div "MAY25GYG01-0519" at bounding box center [654, 284] width 123 height 15
click at [836, 414] on span "Finalize Receipt" at bounding box center [850, 417] width 51 height 9
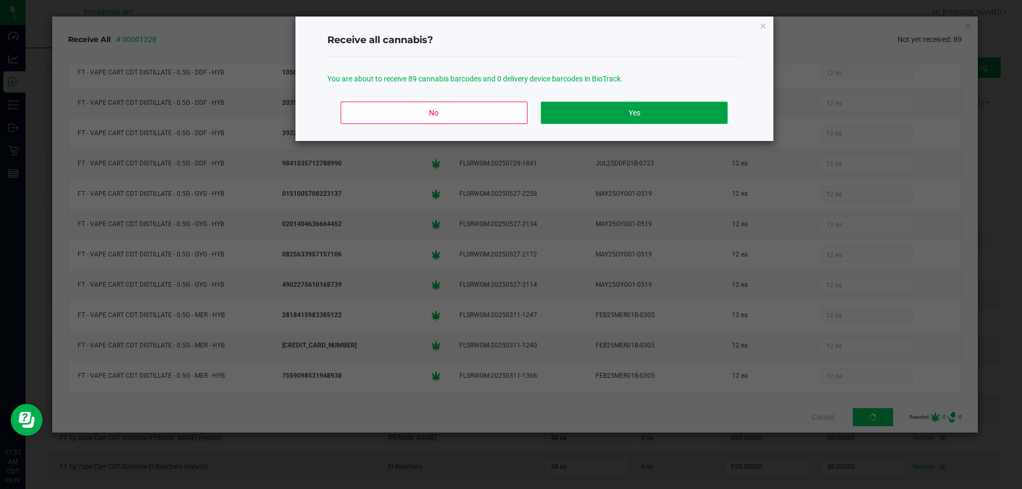
click at [628, 121] on button "Yes" at bounding box center [634, 113] width 186 height 22
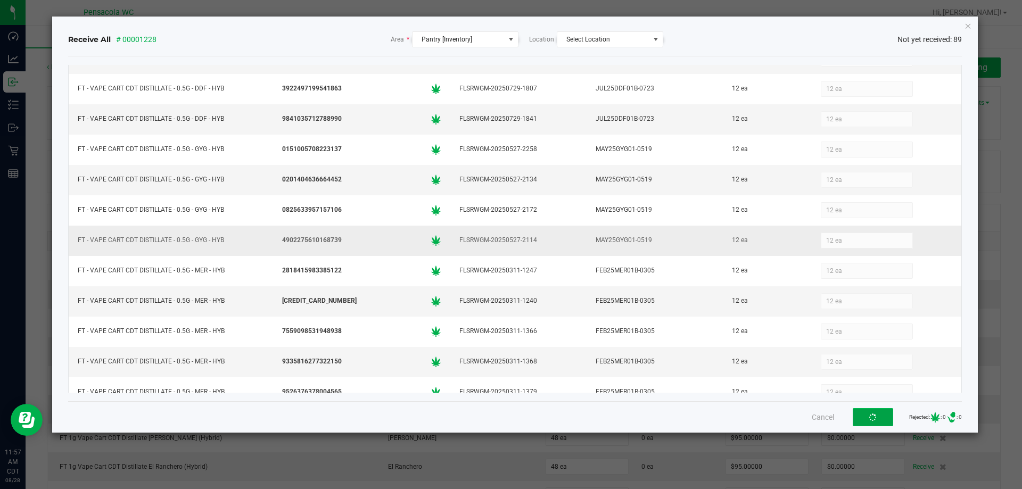
scroll to position [266, 0]
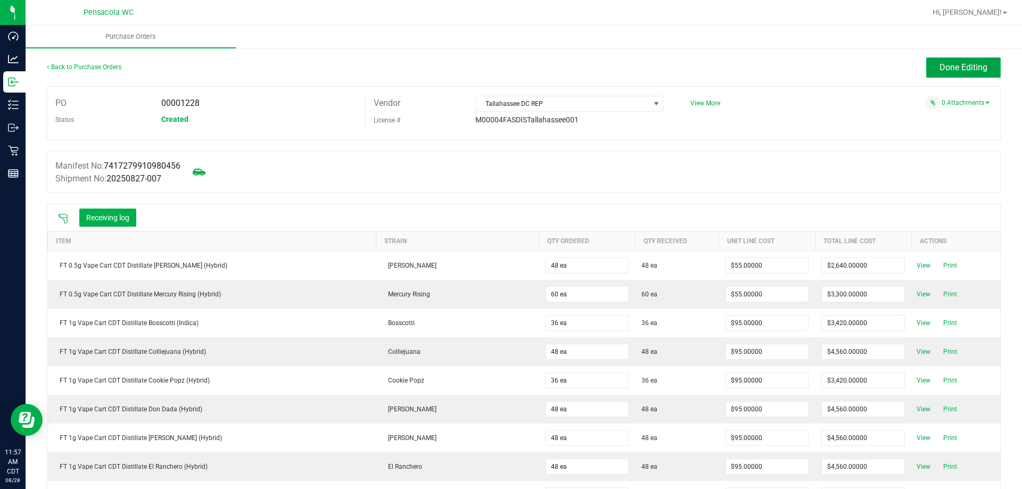
click at [954, 77] on button "Done Editing" at bounding box center [963, 67] width 74 height 20
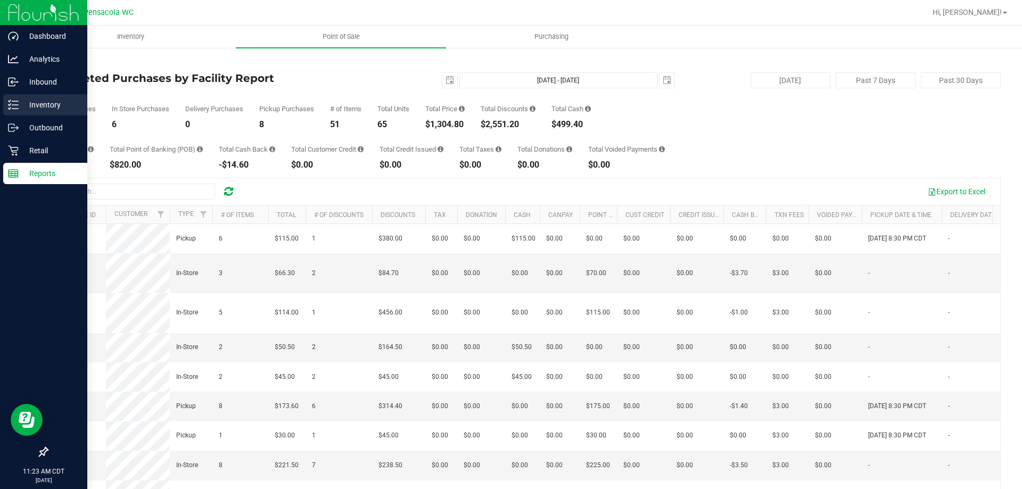
click at [19, 105] on p "Inventory" at bounding box center [51, 104] width 64 height 13
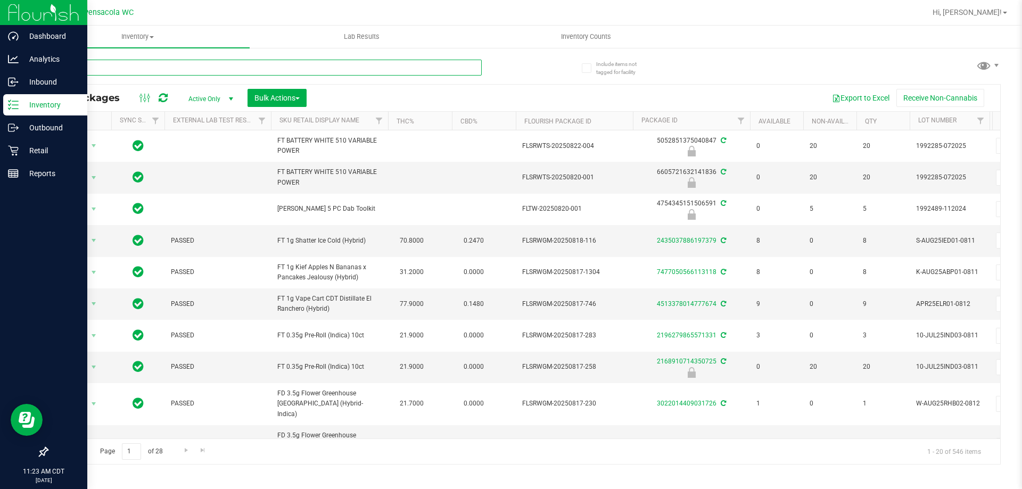
click at [222, 68] on input "text" at bounding box center [264, 68] width 435 height 16
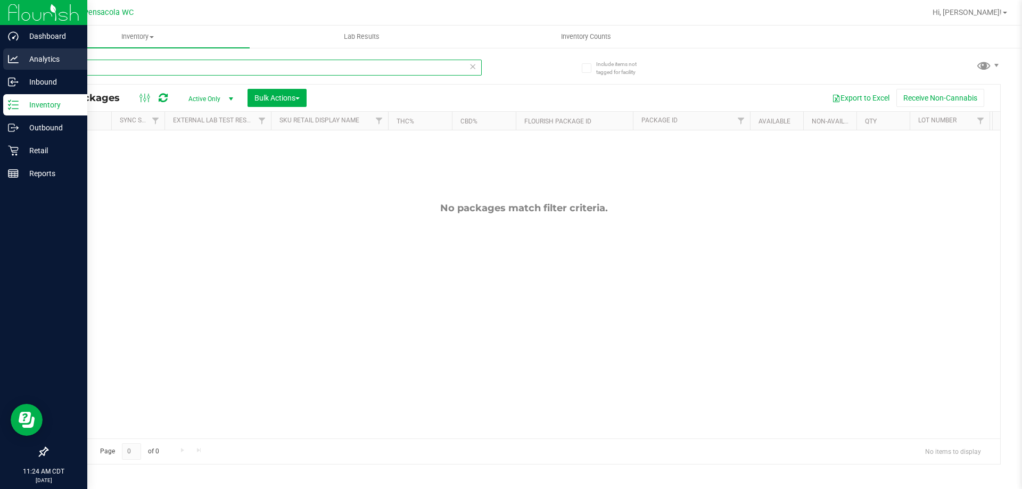
drag, startPoint x: 147, startPoint y: 64, endPoint x: 14, endPoint y: 61, distance: 133.1
click at [0, 59] on div "Dashboard Analytics Inbound Inventory Outbound Retail Reports 11:24 AM CDT [DAT…" at bounding box center [511, 244] width 1022 height 489
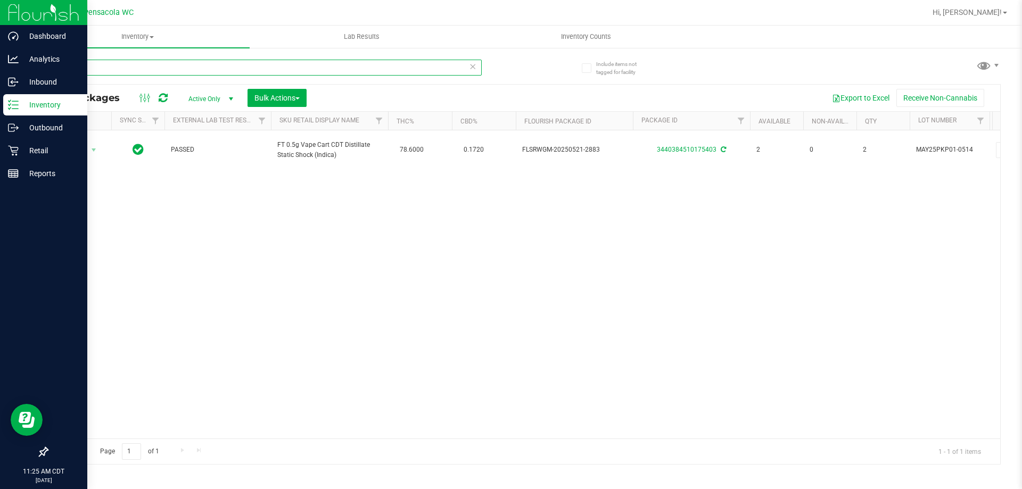
drag, startPoint x: 210, startPoint y: 74, endPoint x: 0, endPoint y: 112, distance: 213.6
click at [0, 101] on div "Dashboard Analytics Inbound Inventory Outbound Retail Reports 11:25 AM CDT [DAT…" at bounding box center [511, 244] width 1022 height 489
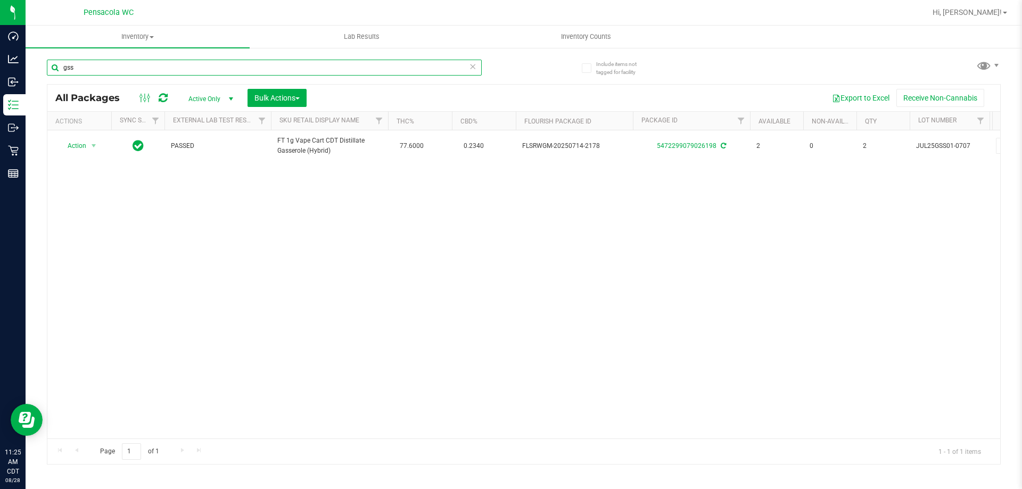
type input "gs"
